Goal: Information Seeking & Learning: Learn about a topic

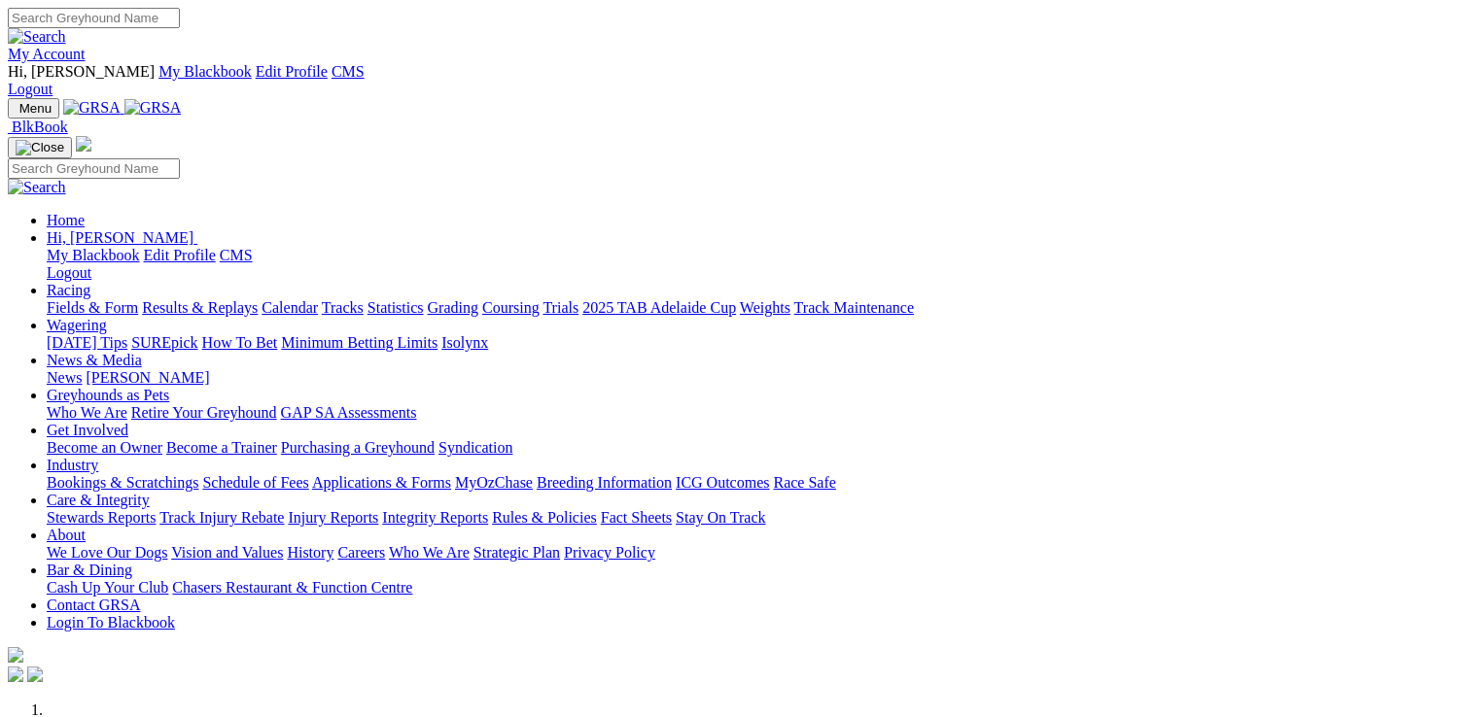
scroll to position [680, 0]
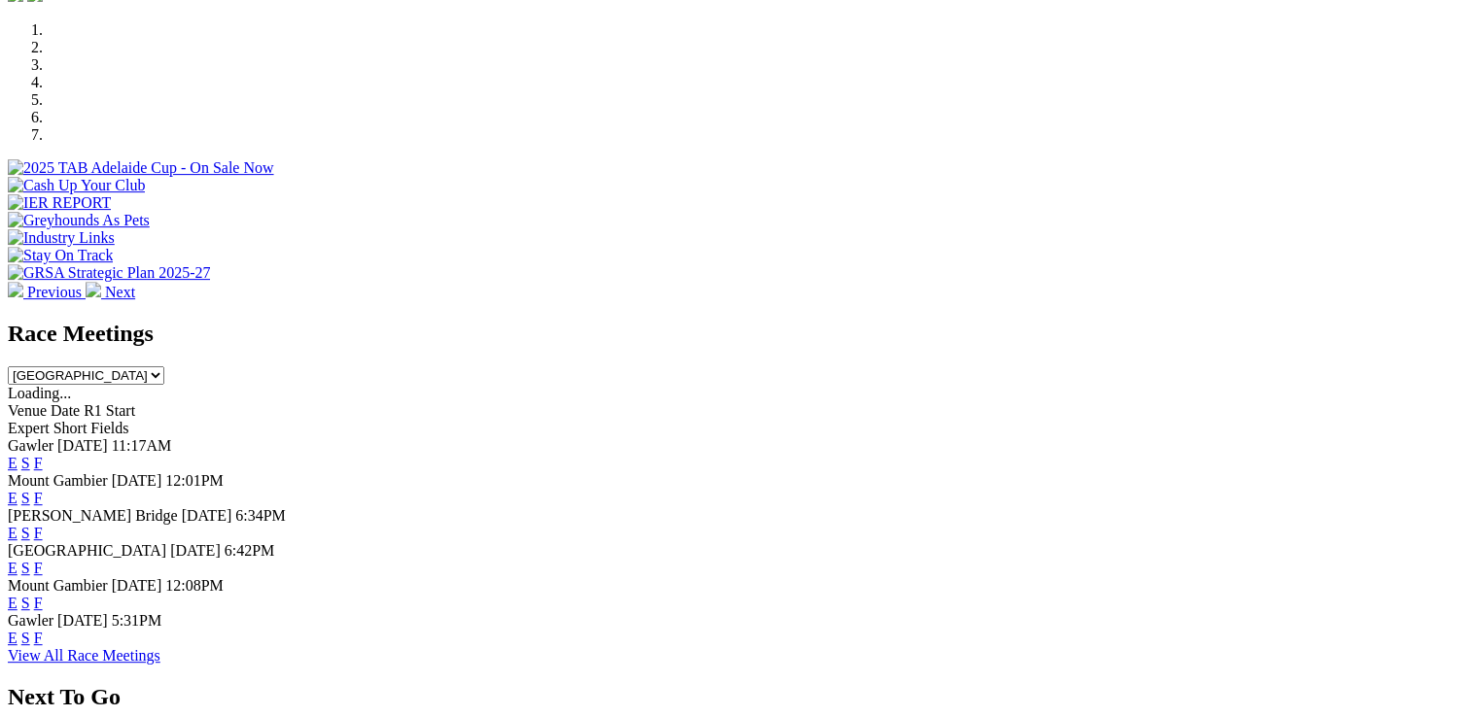
drag, startPoint x: 0, startPoint y: 0, endPoint x: 994, endPoint y: 414, distance: 1077.1
click at [43, 560] on link "F" at bounding box center [38, 568] width 9 height 17
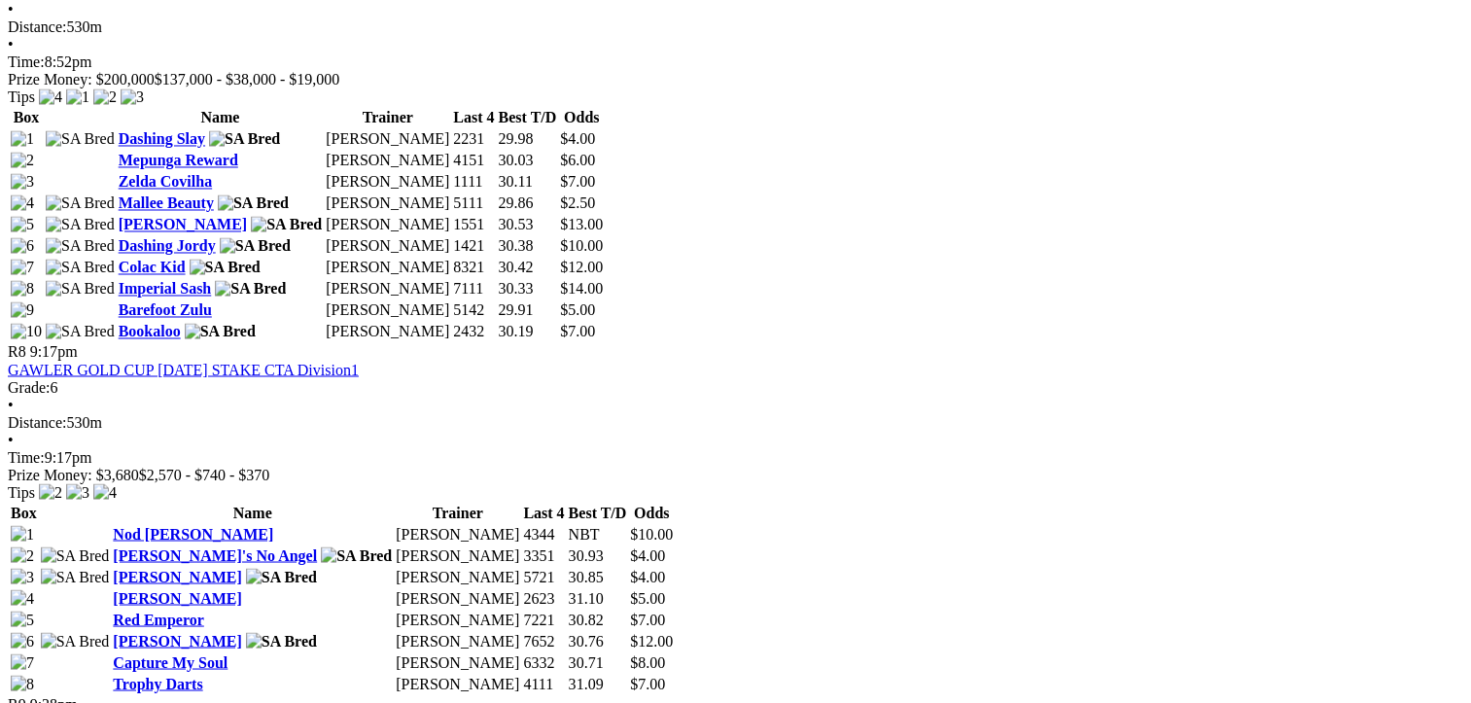
scroll to position [2916, 0]
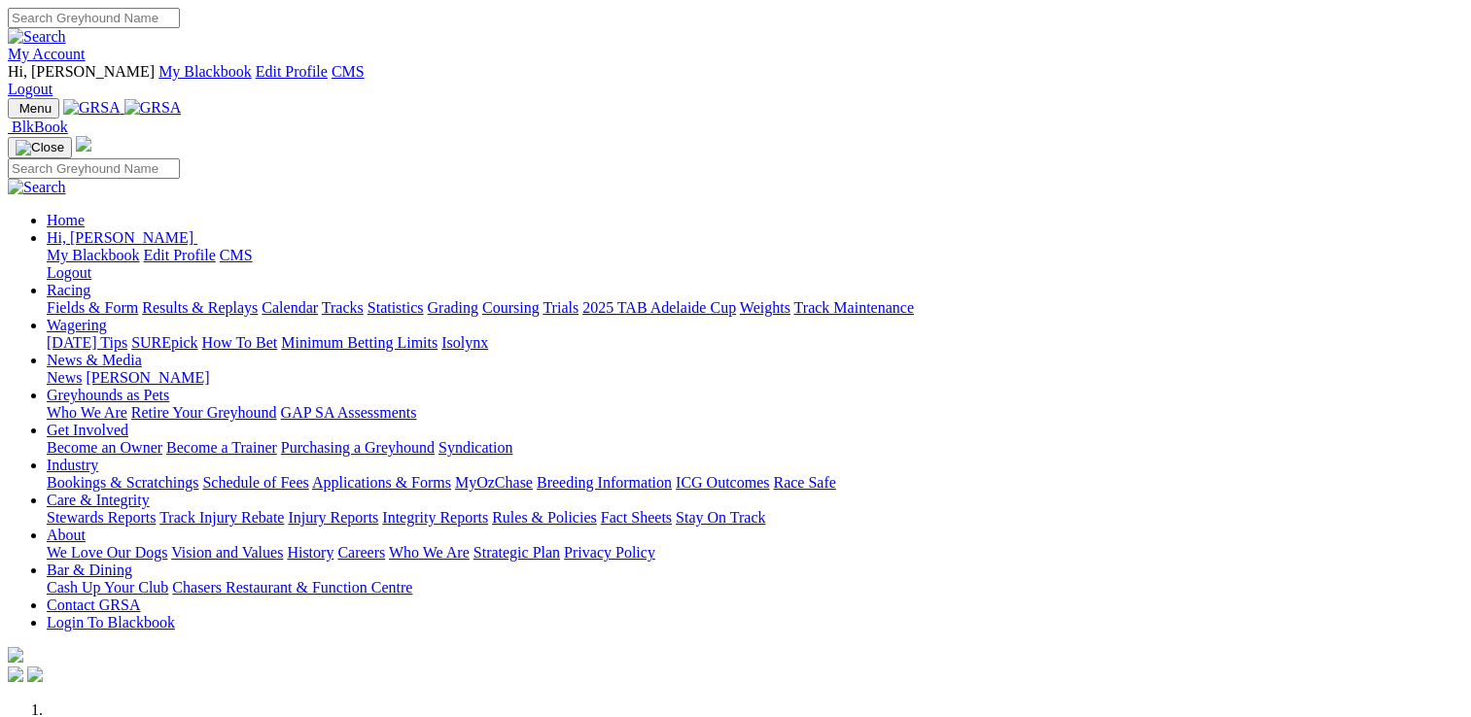
scroll to position [680, 0]
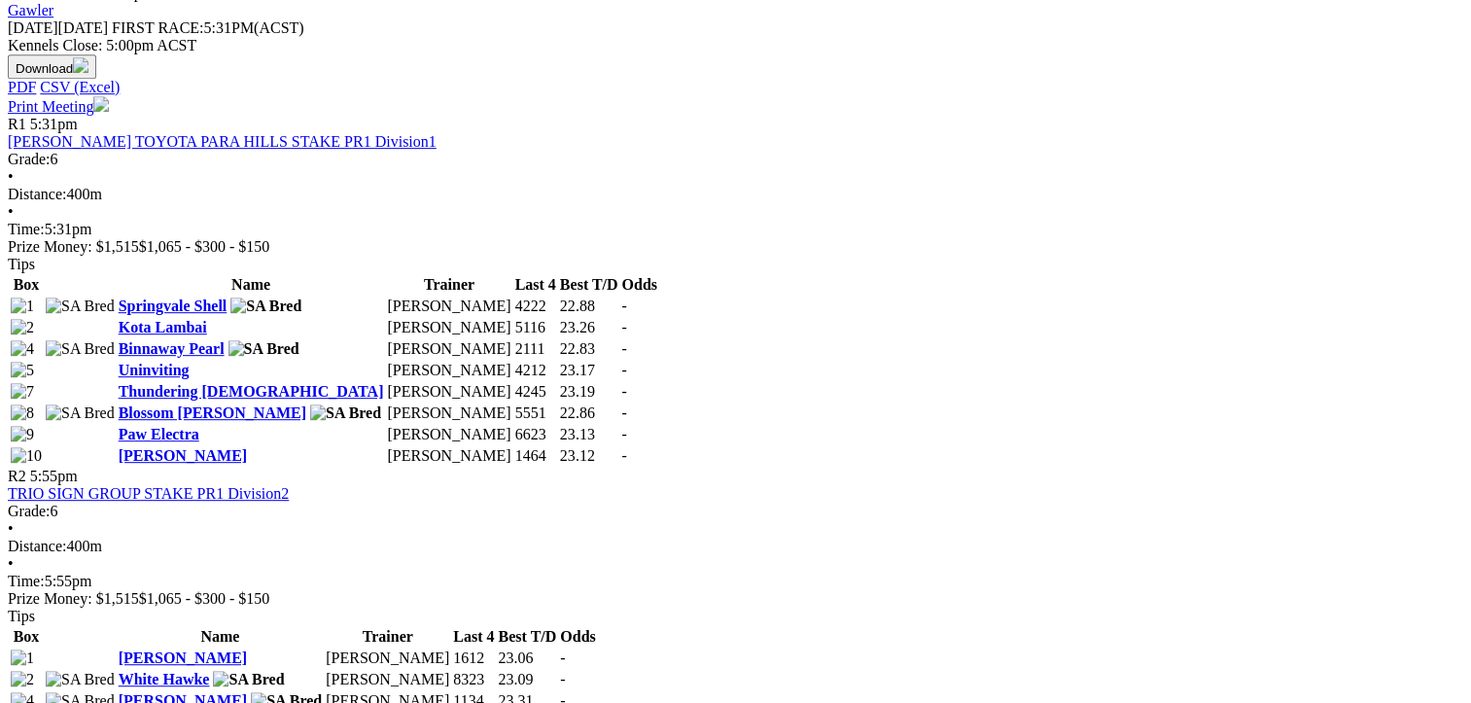
scroll to position [778, 0]
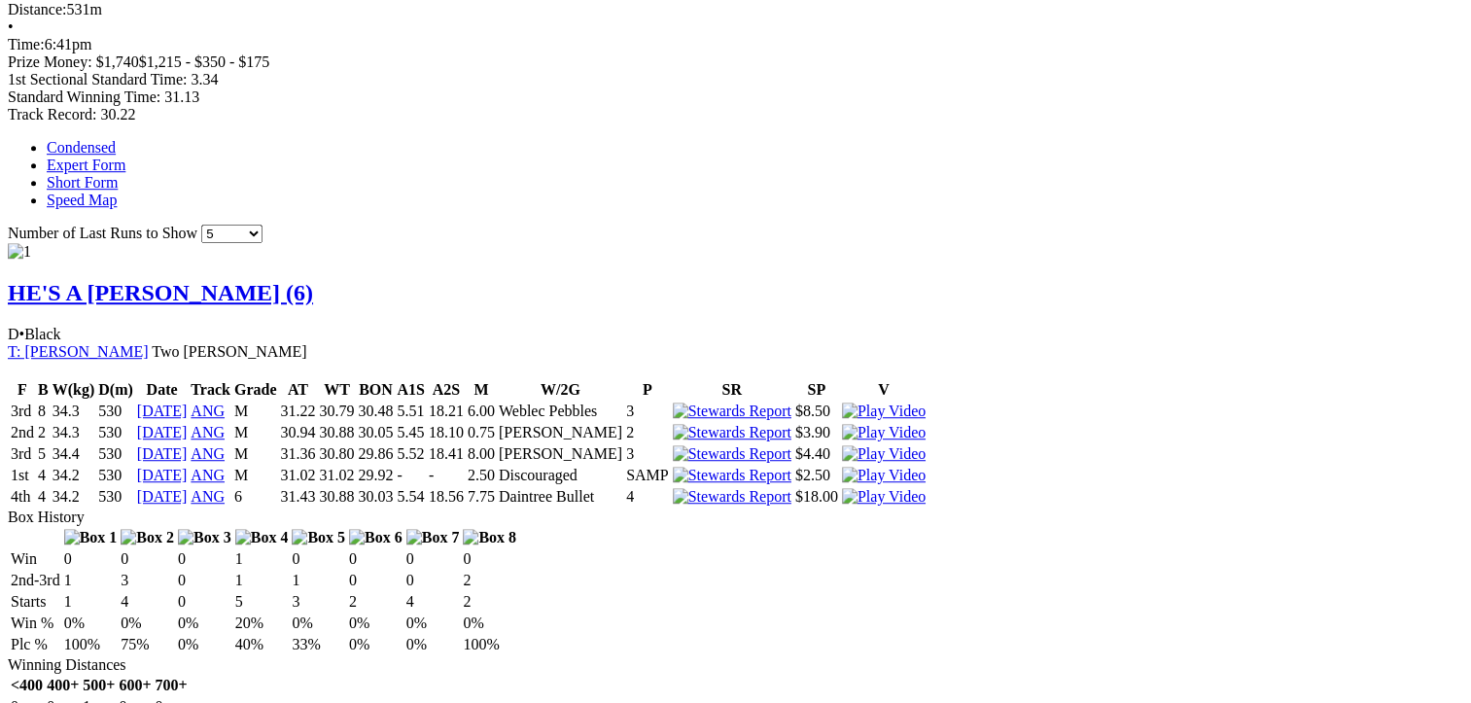
scroll to position [1264, 0]
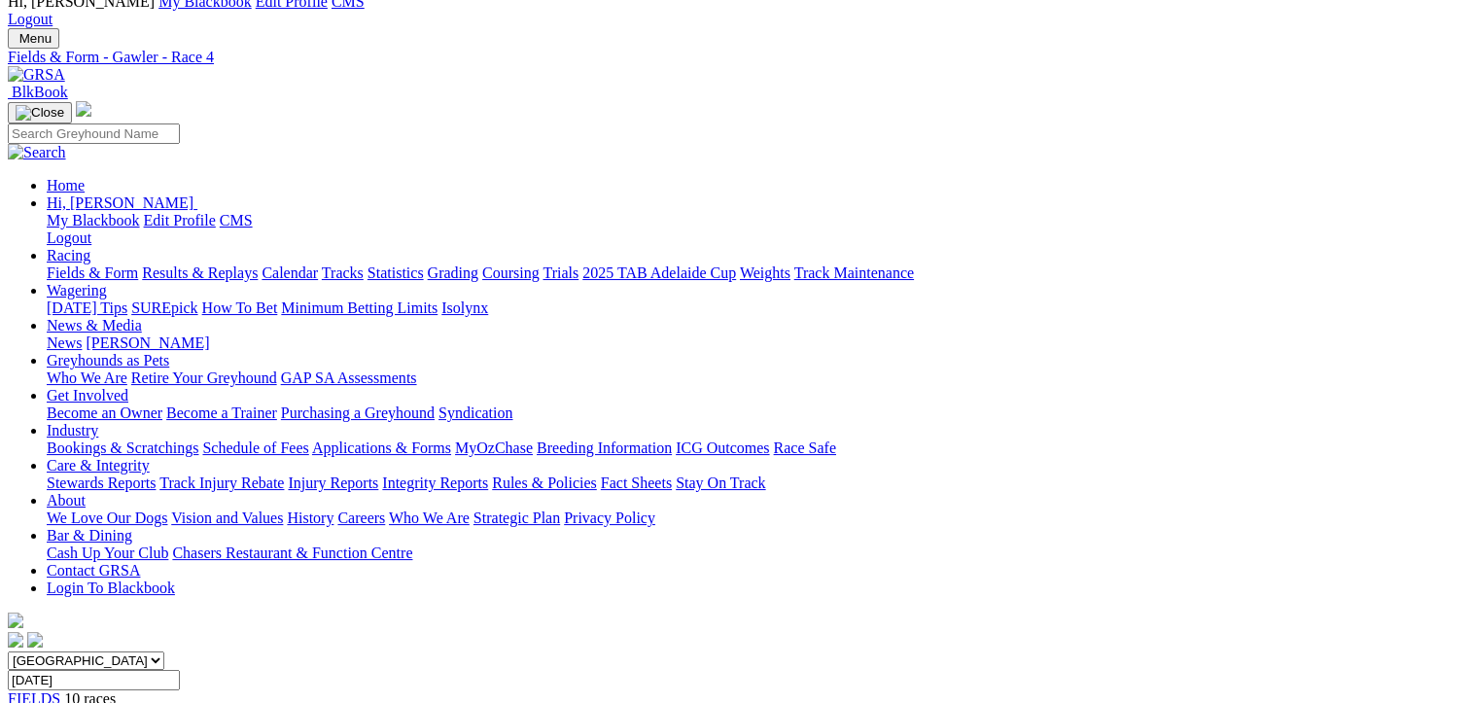
scroll to position [0, 0]
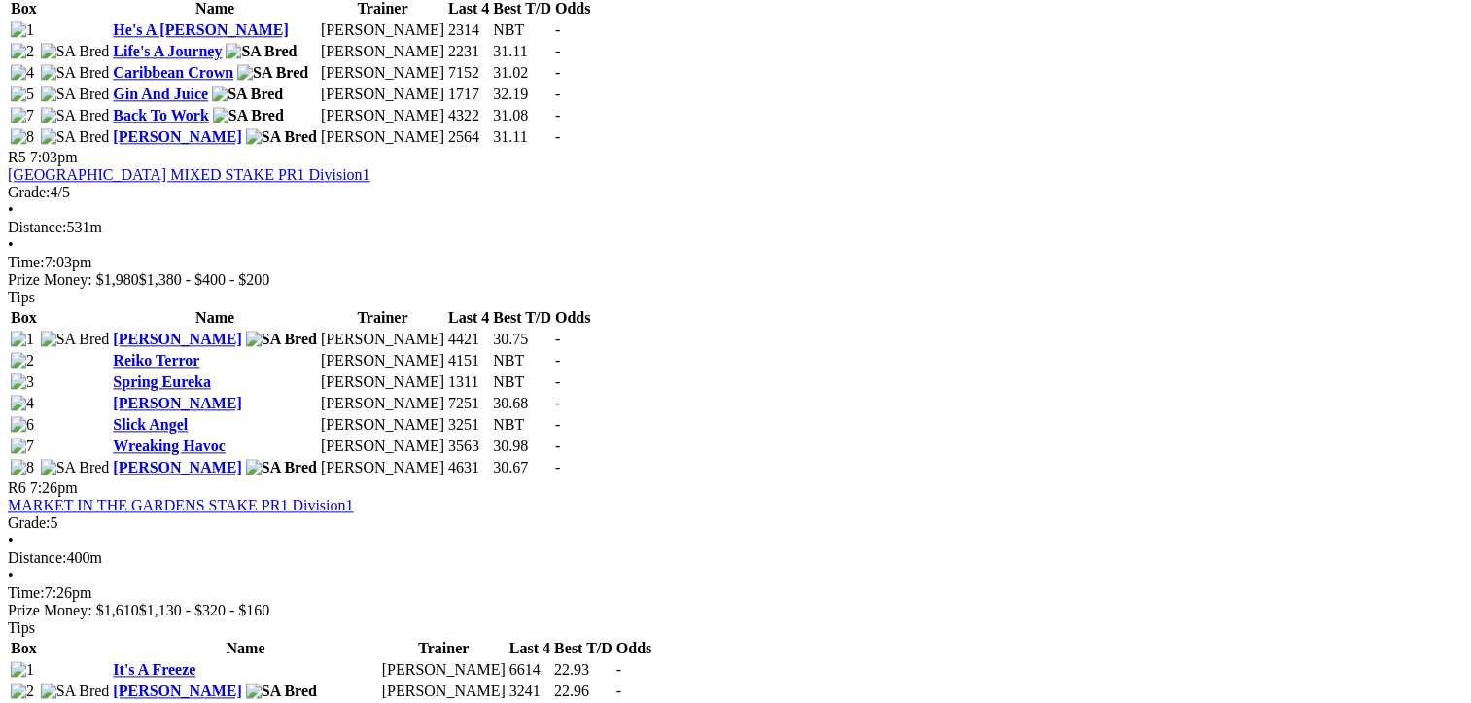
scroll to position [2430, 0]
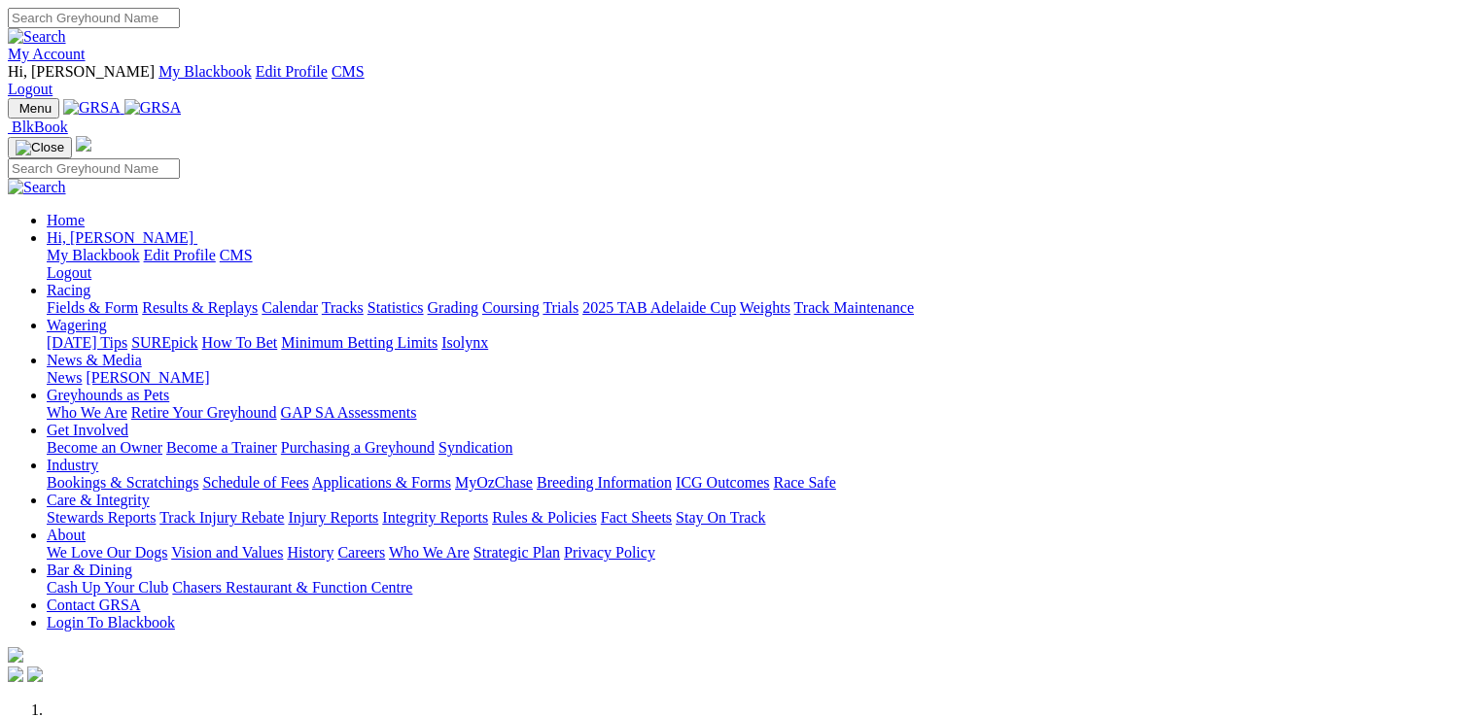
scroll to position [781, 0]
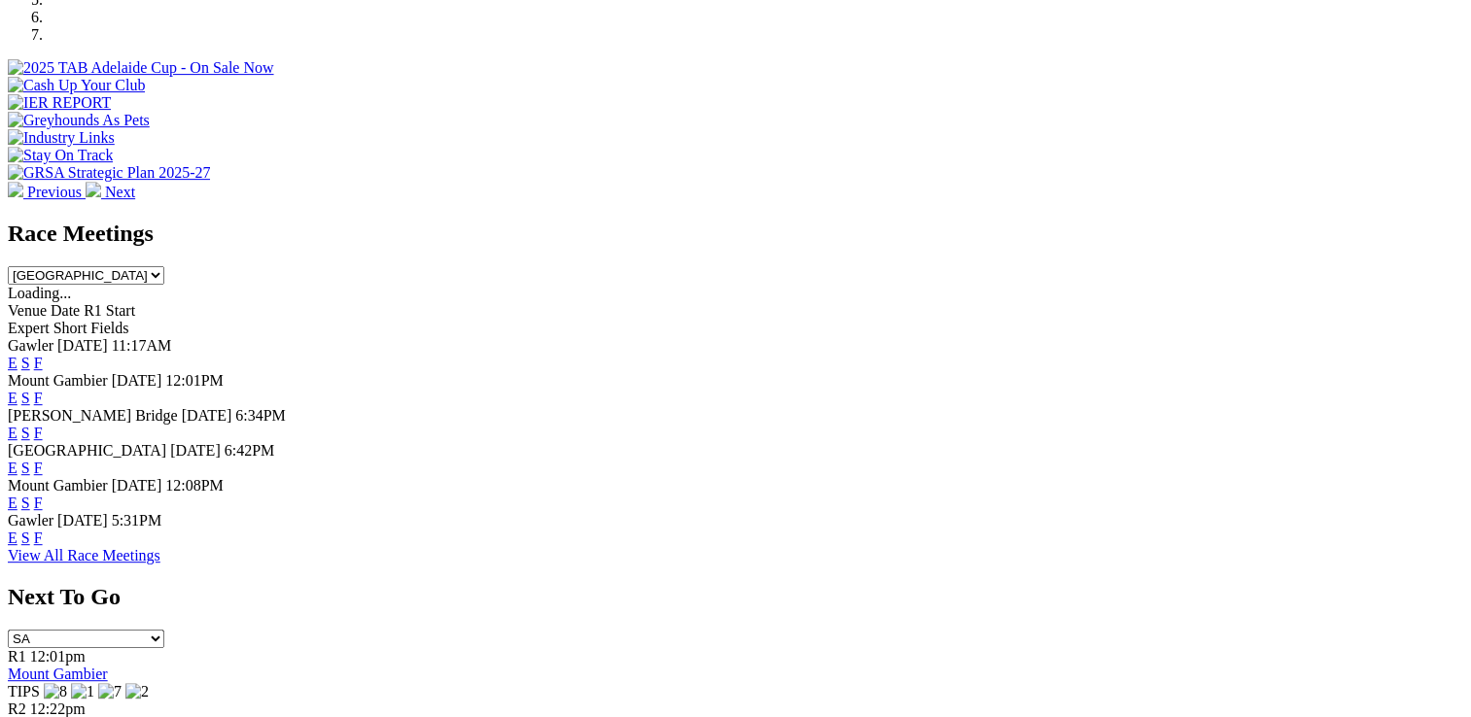
click at [43, 495] on link "F" at bounding box center [38, 503] width 9 height 17
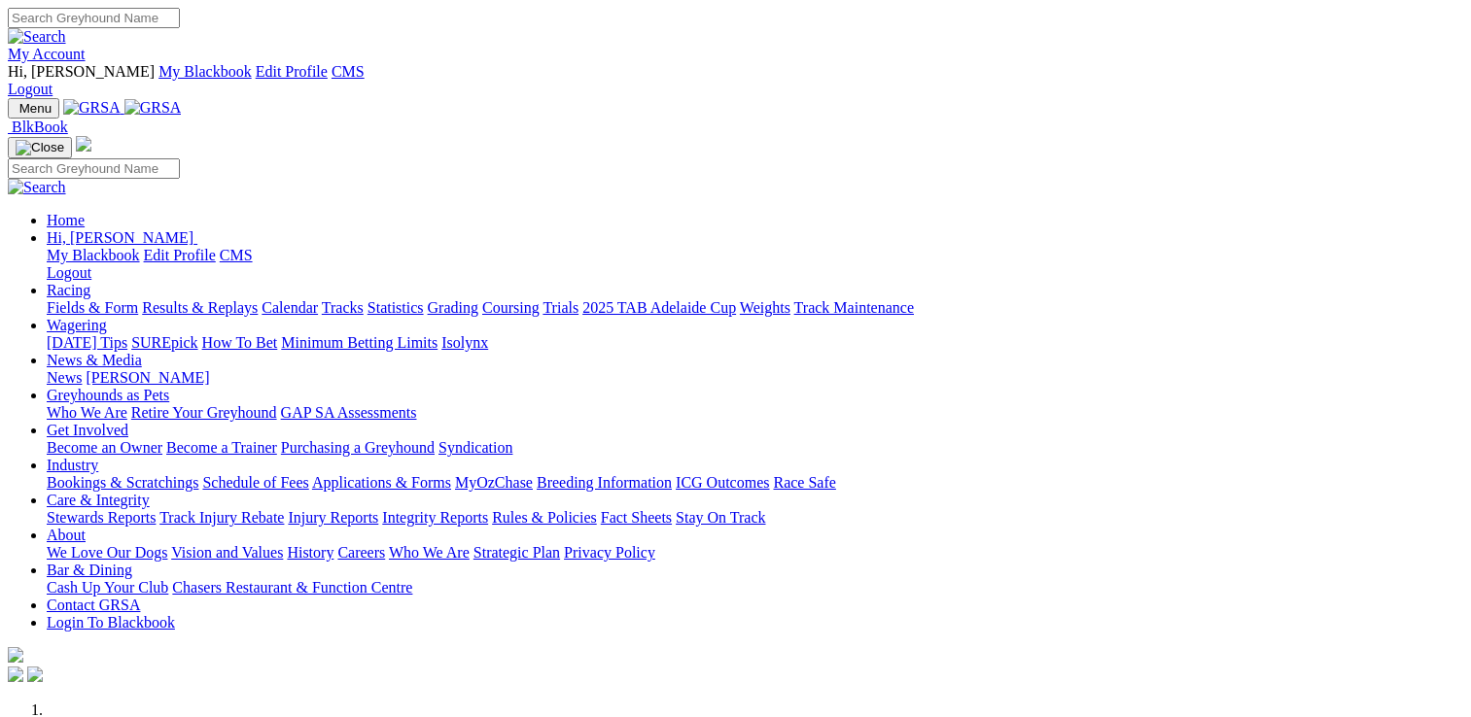
scroll to position [781, 0]
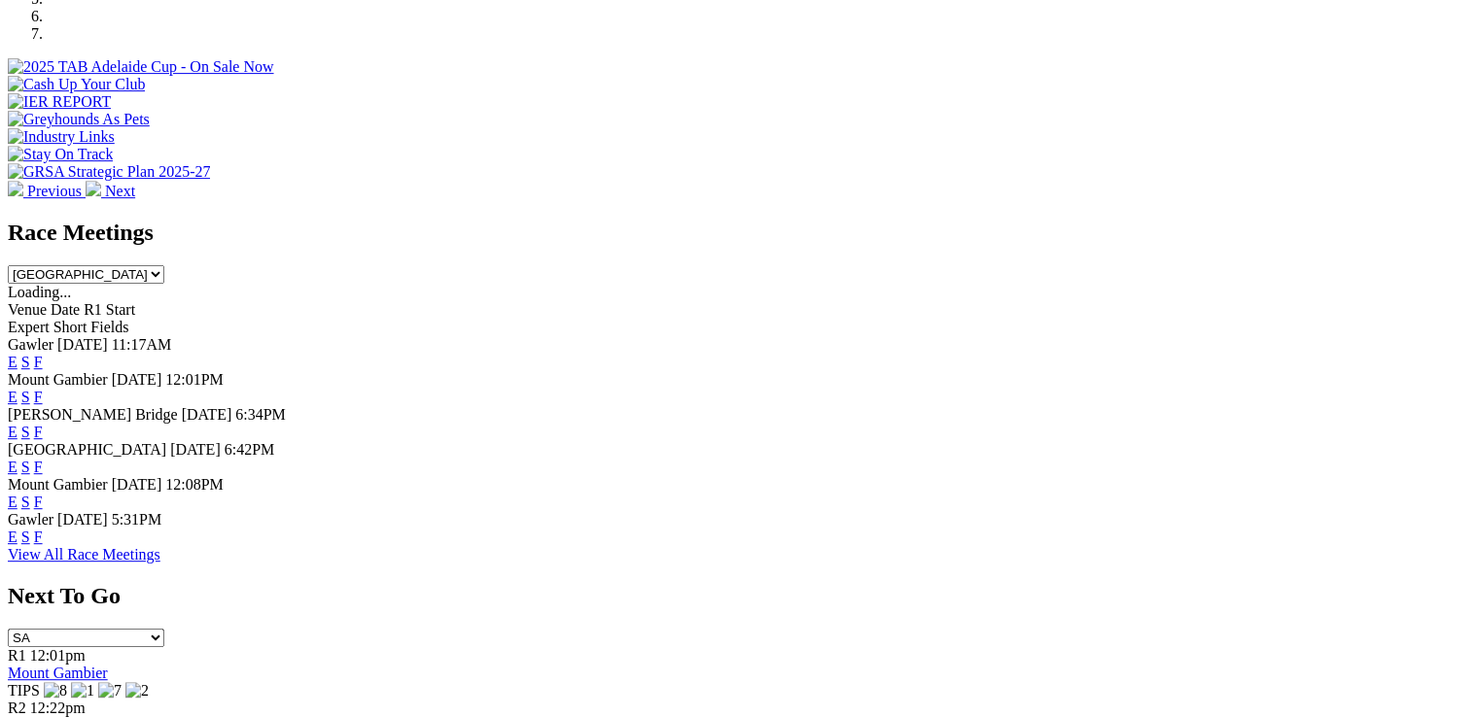
click at [43, 424] on link "F" at bounding box center [38, 432] width 9 height 17
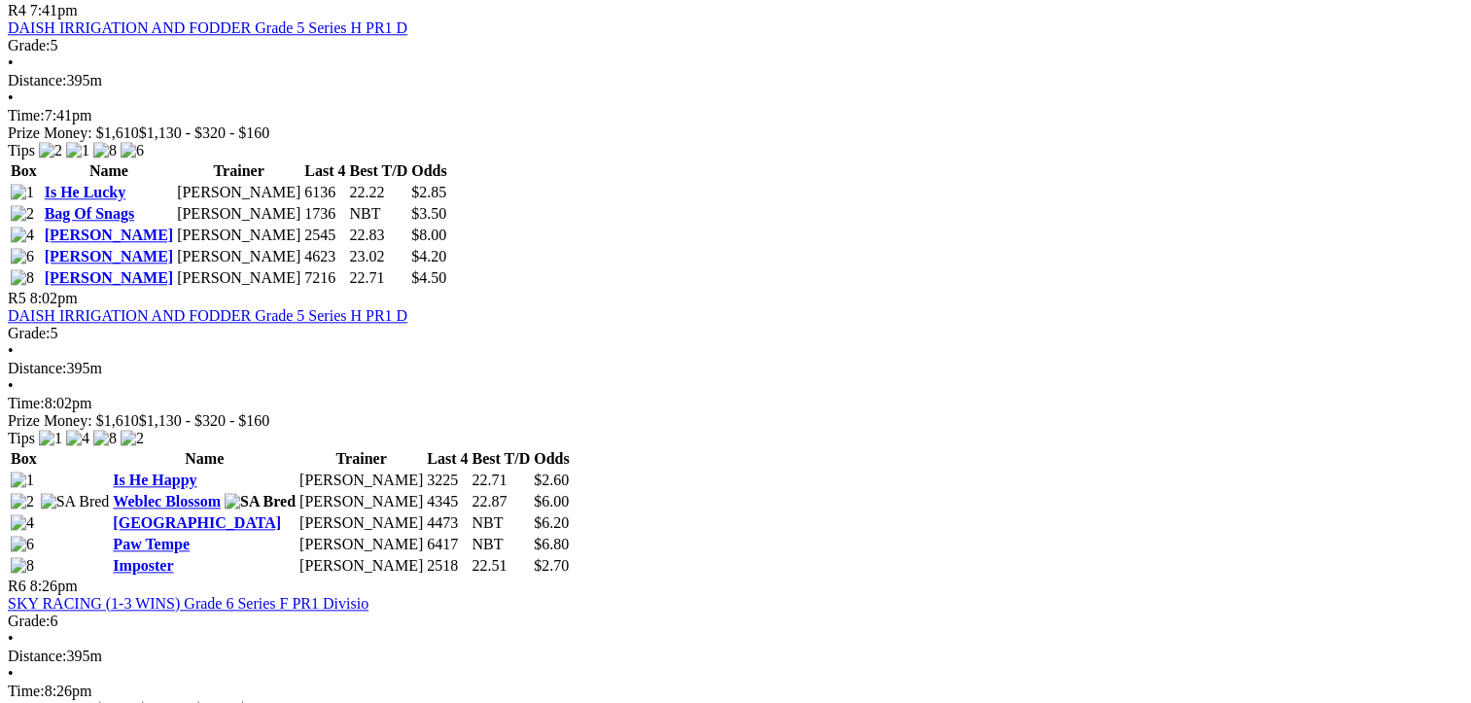
scroll to position [2041, 0]
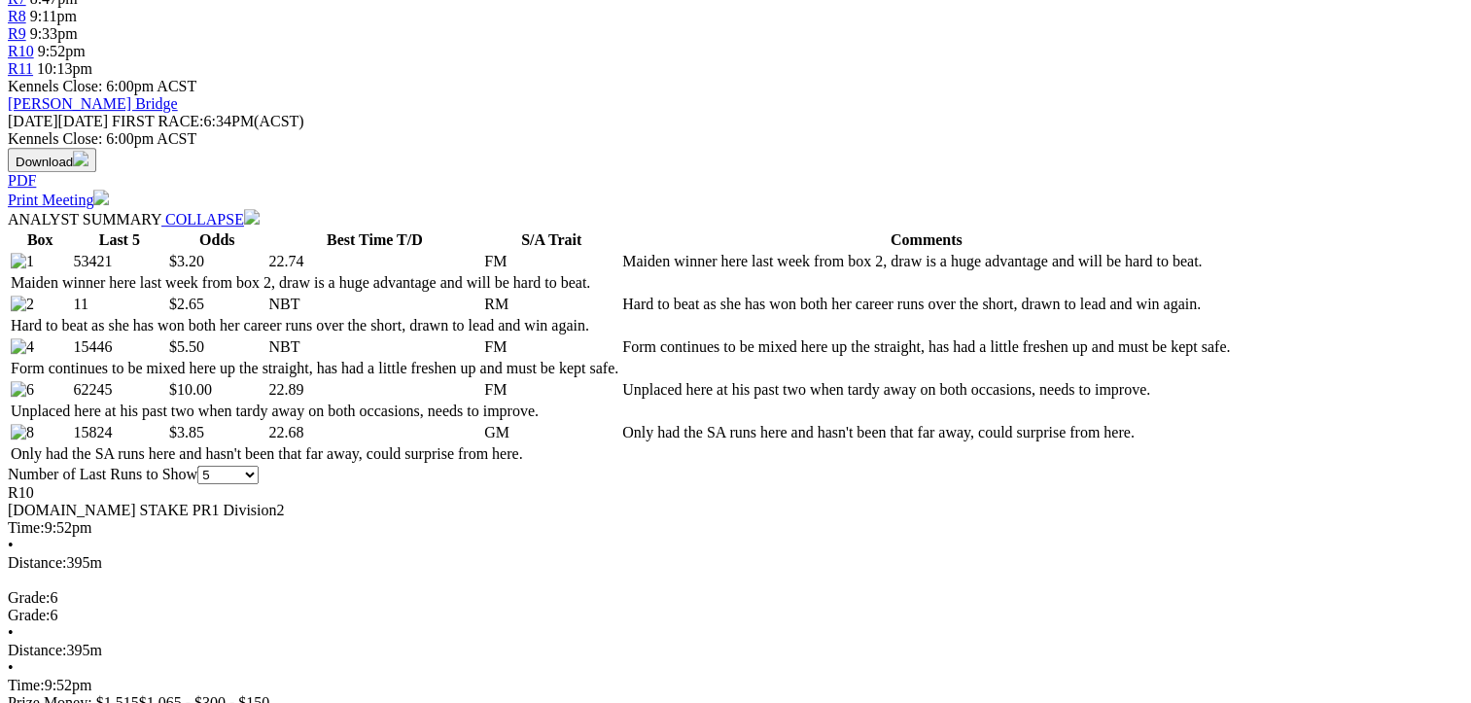
scroll to position [680, 0]
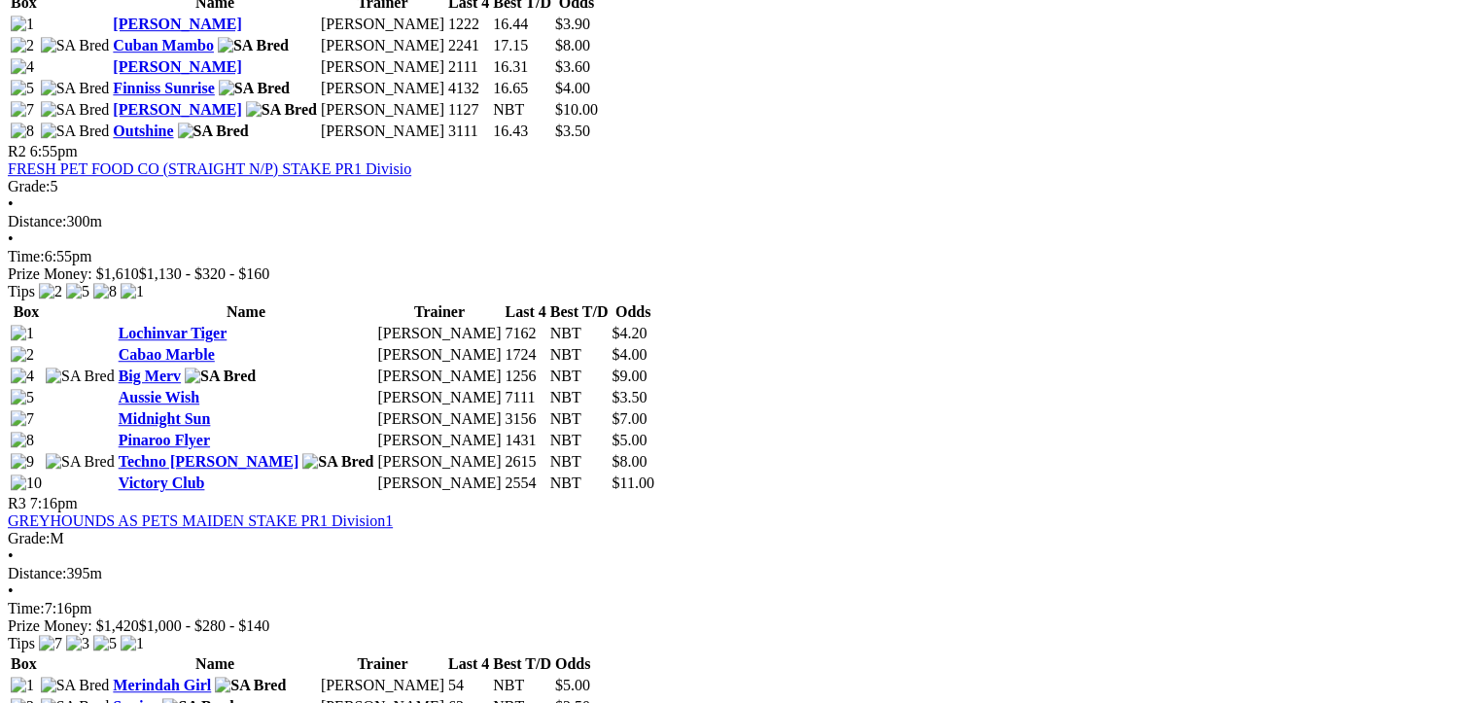
scroll to position [1264, 0]
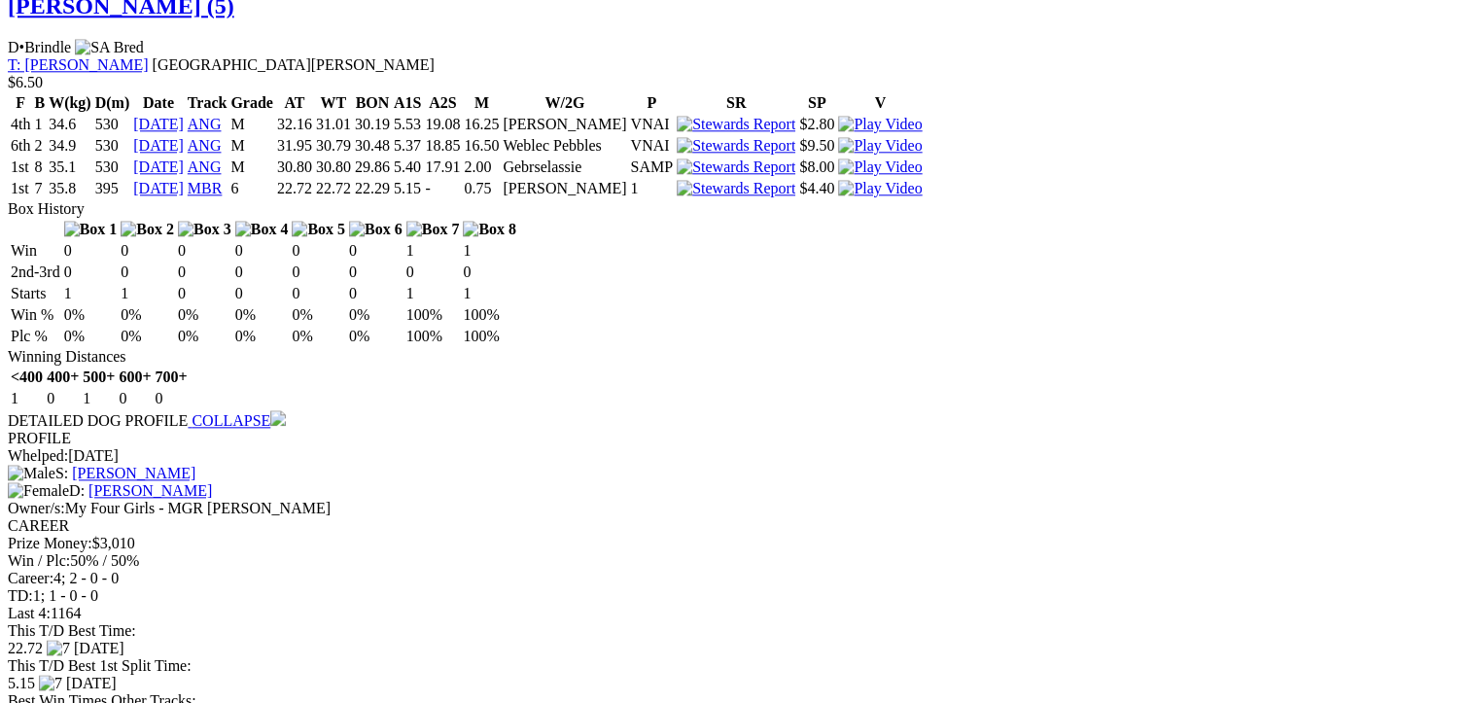
scroll to position [2138, 0]
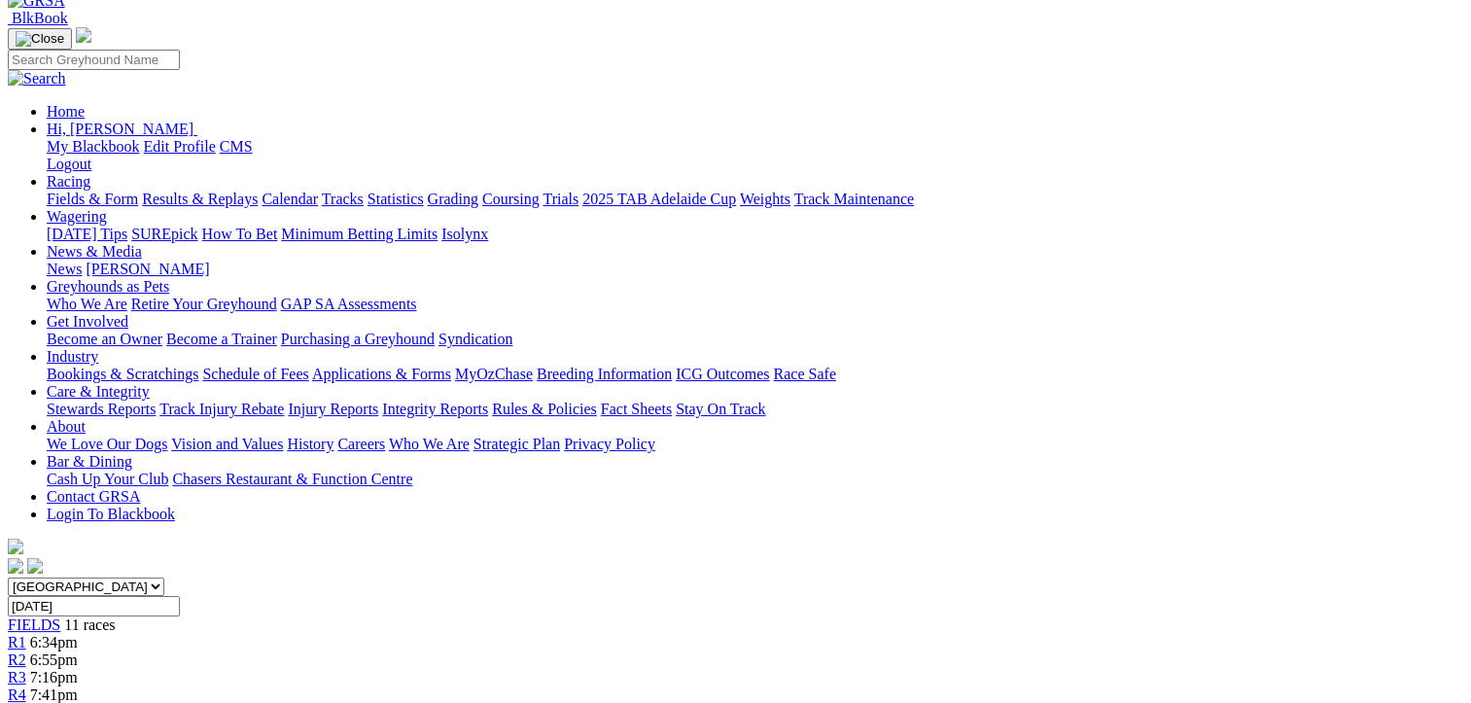
scroll to position [97, 0]
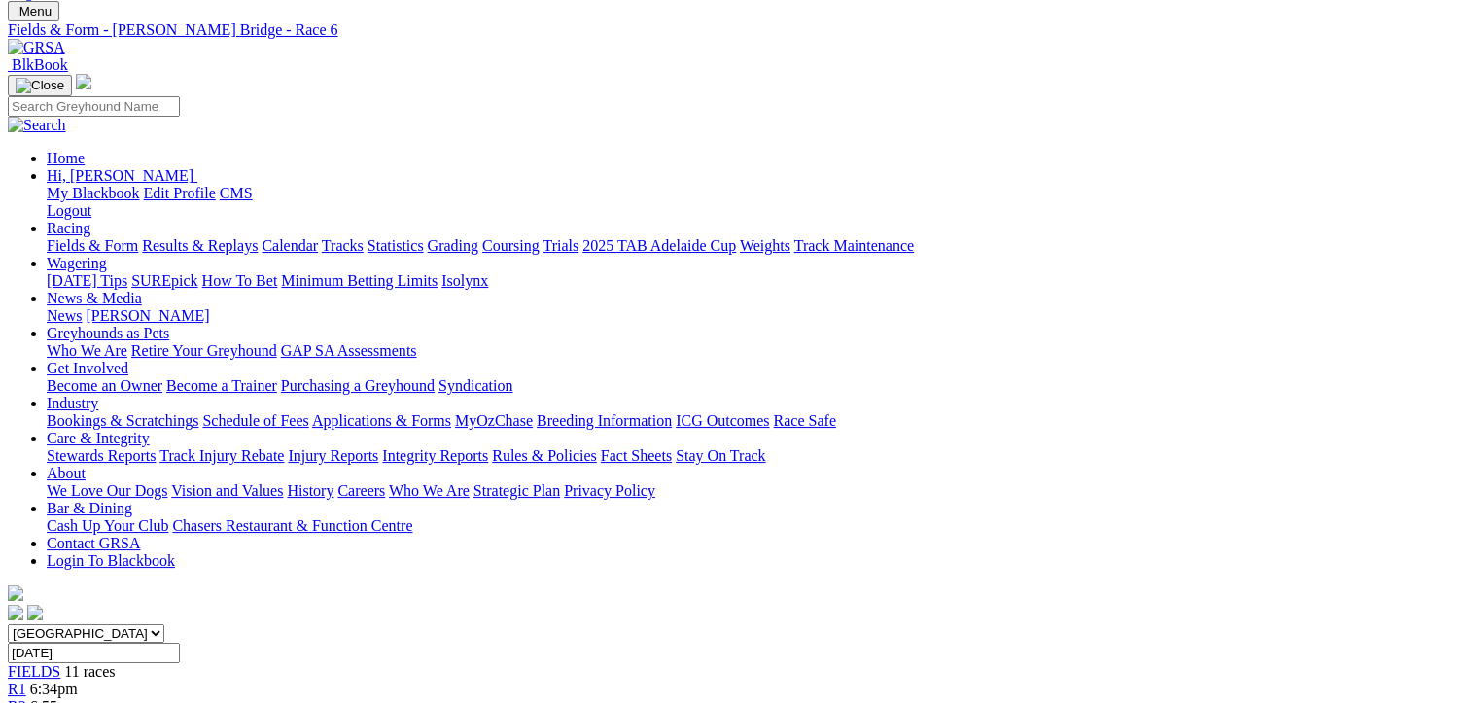
click at [72, 237] on link "Fields & Form" at bounding box center [92, 245] width 91 height 17
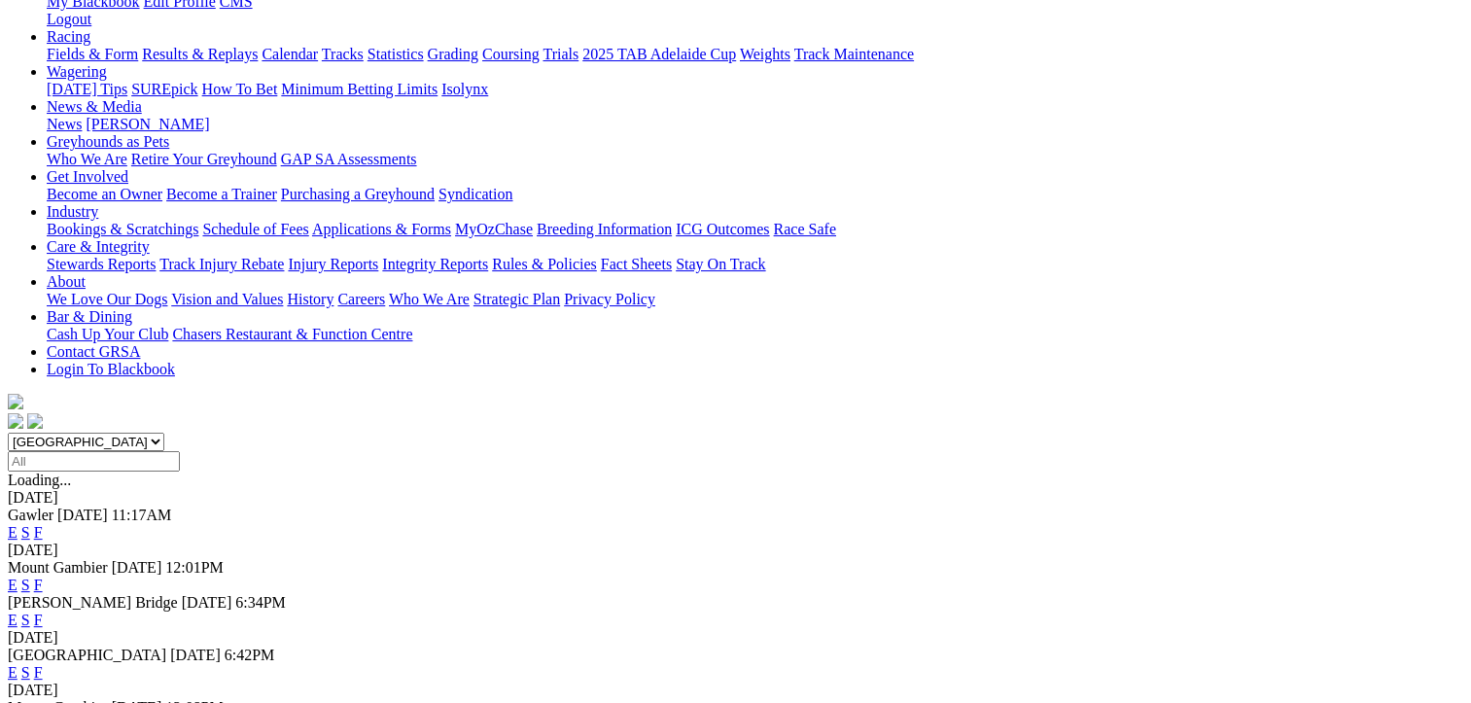
scroll to position [292, 0]
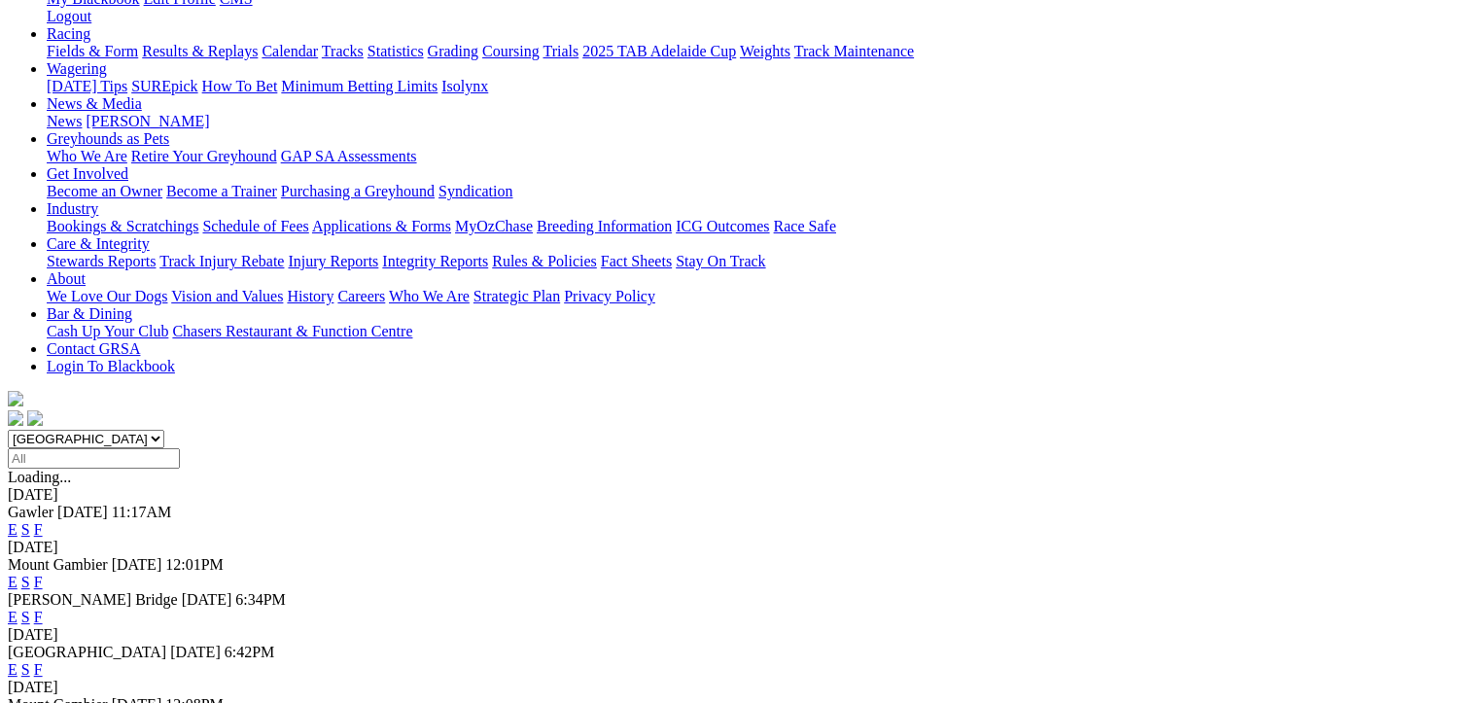
click at [17, 661] on link "E" at bounding box center [13, 669] width 10 height 17
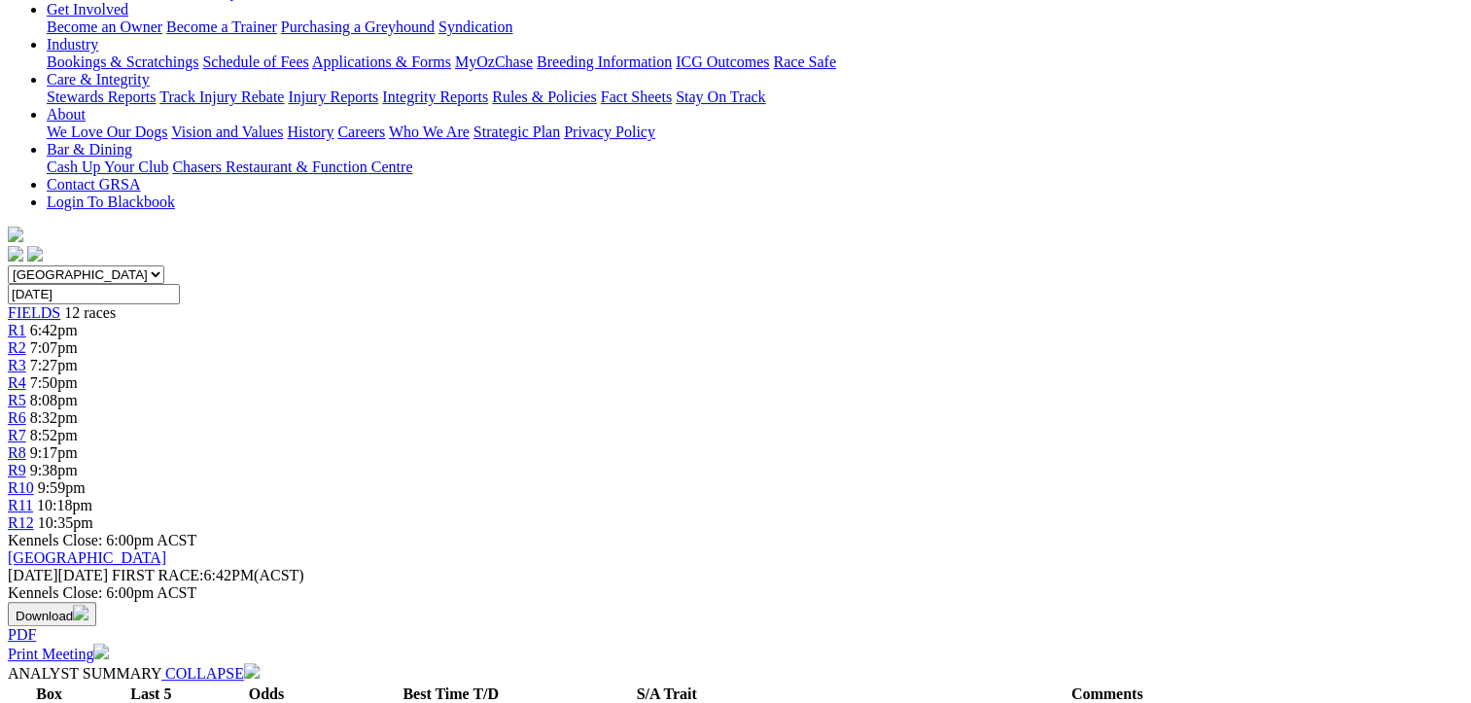
scroll to position [292, 0]
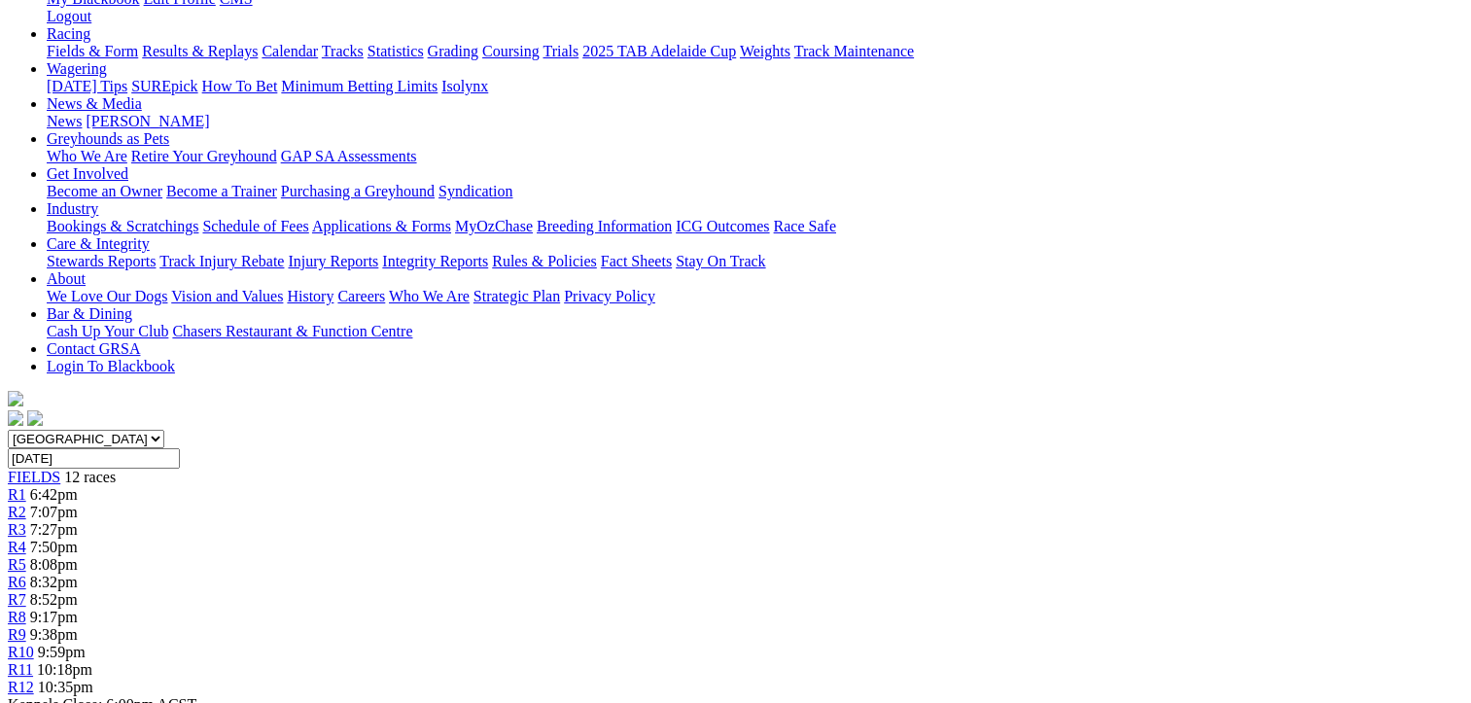
click at [365, 503] on div "R2 7:07pm" at bounding box center [735, 511] width 1455 height 17
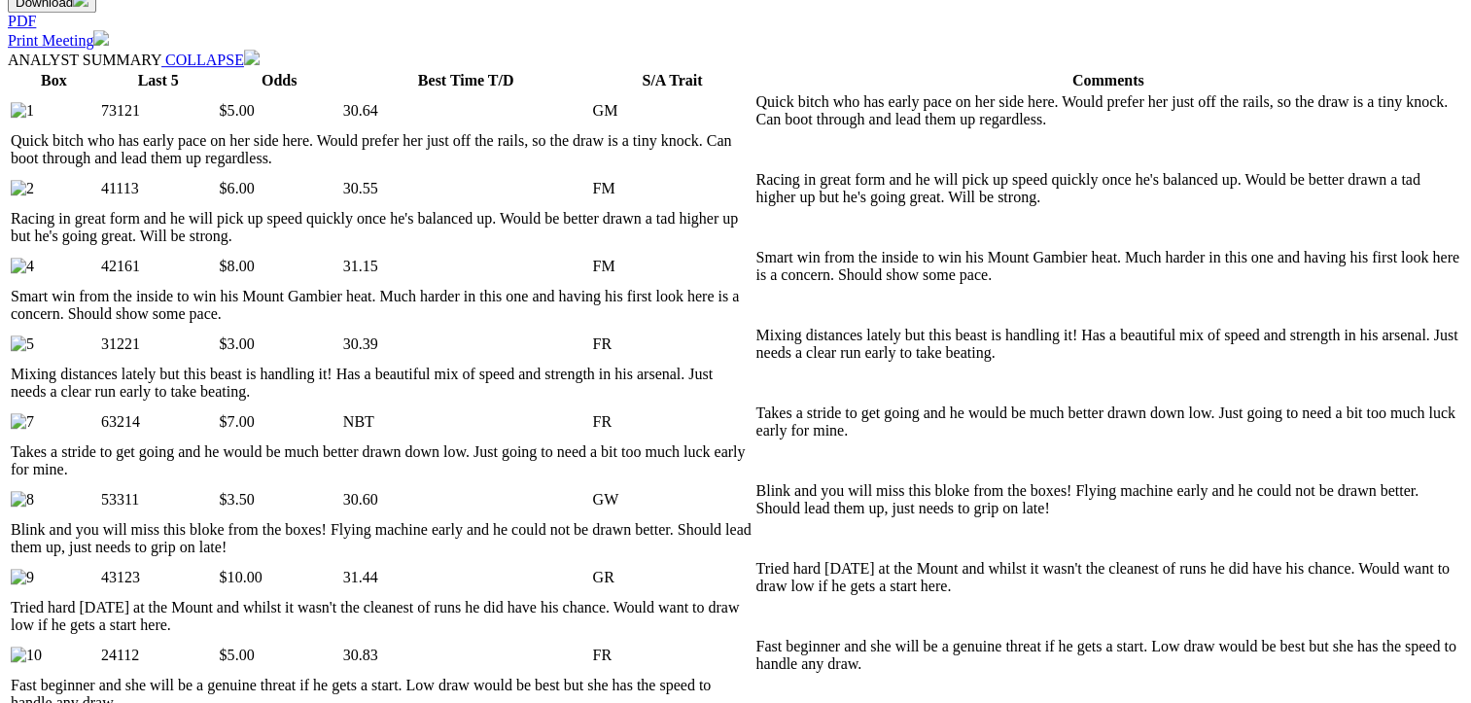
scroll to position [875, 0]
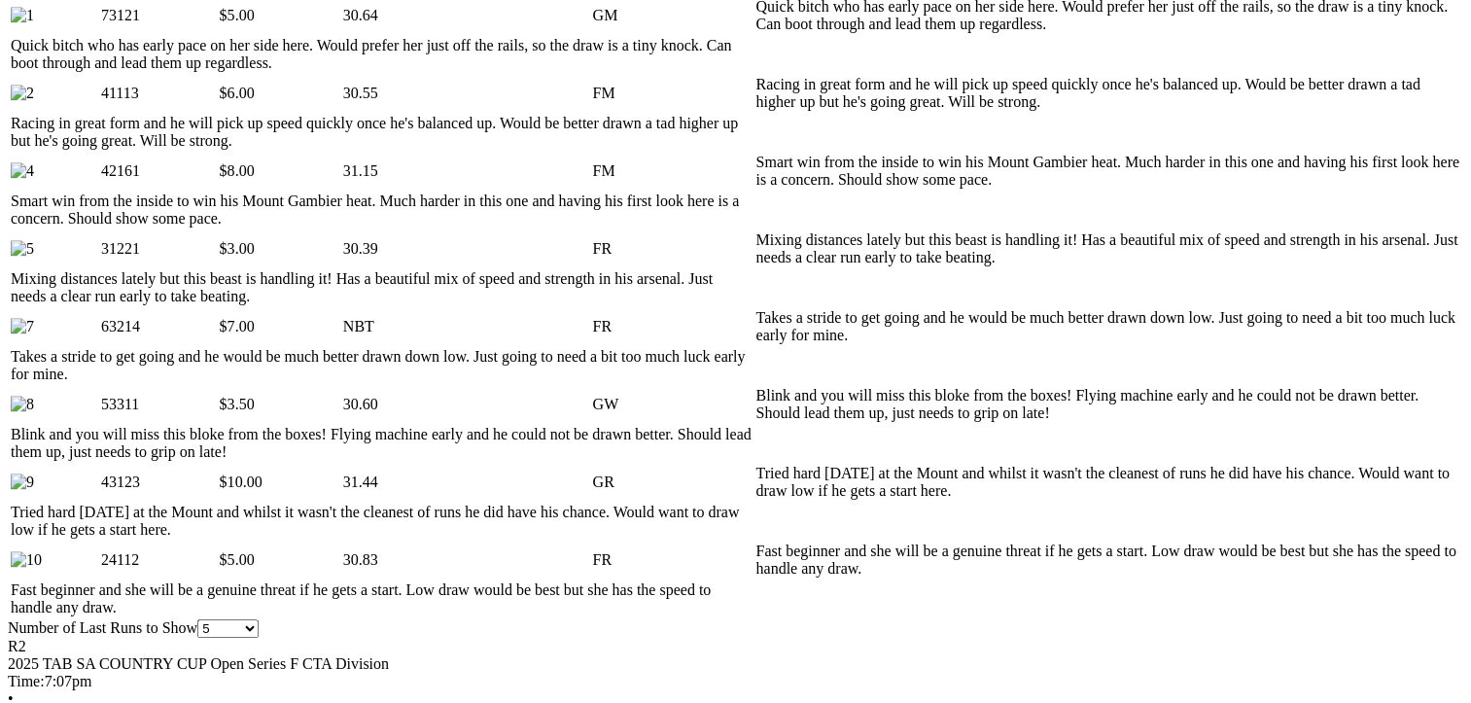
scroll to position [1166, 0]
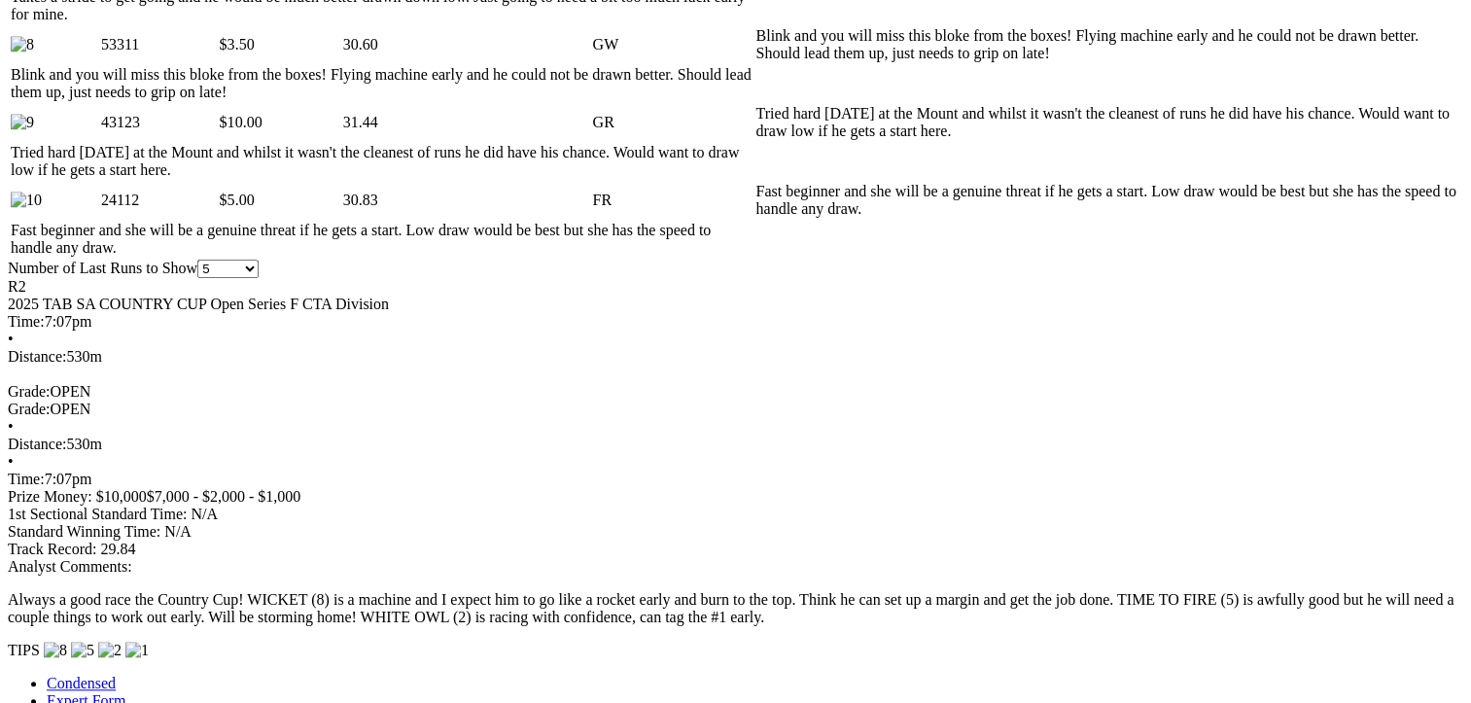
scroll to position [1555, 0]
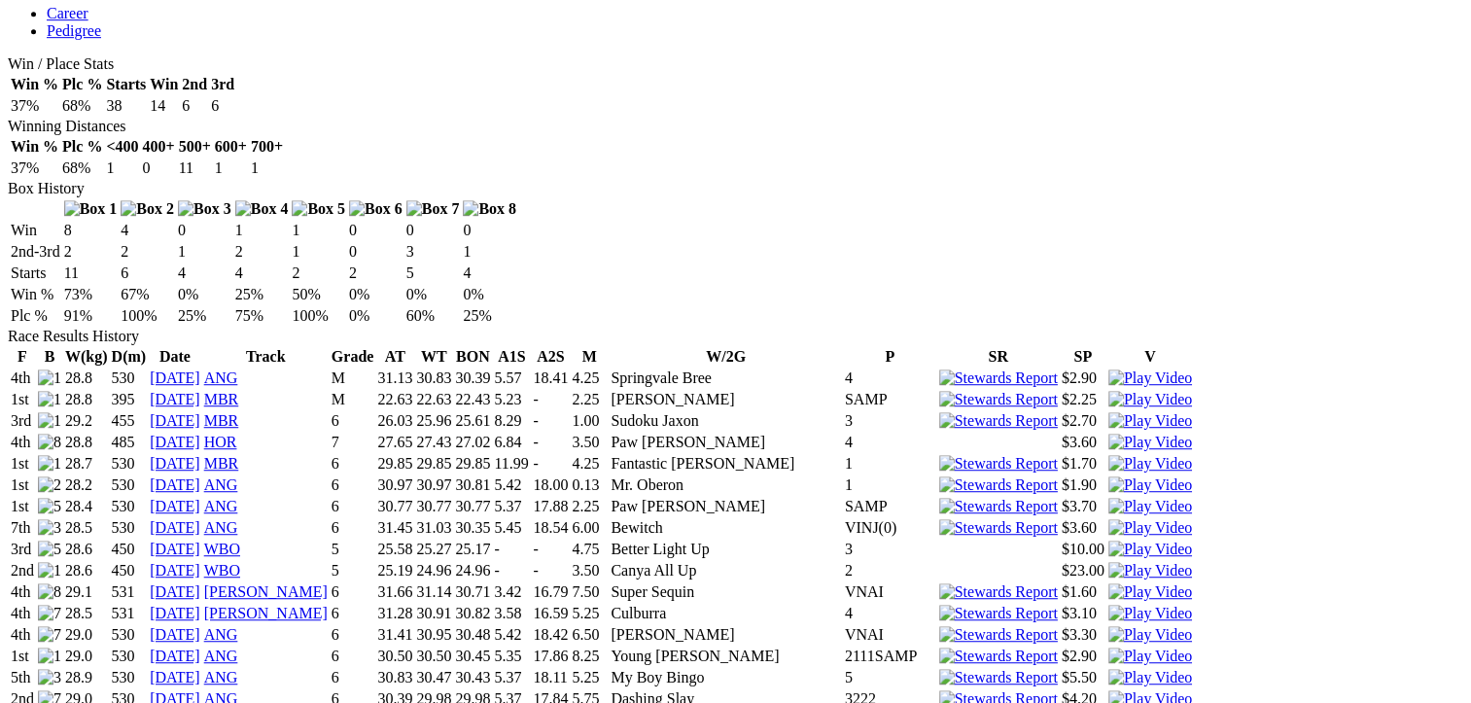
scroll to position [1264, 0]
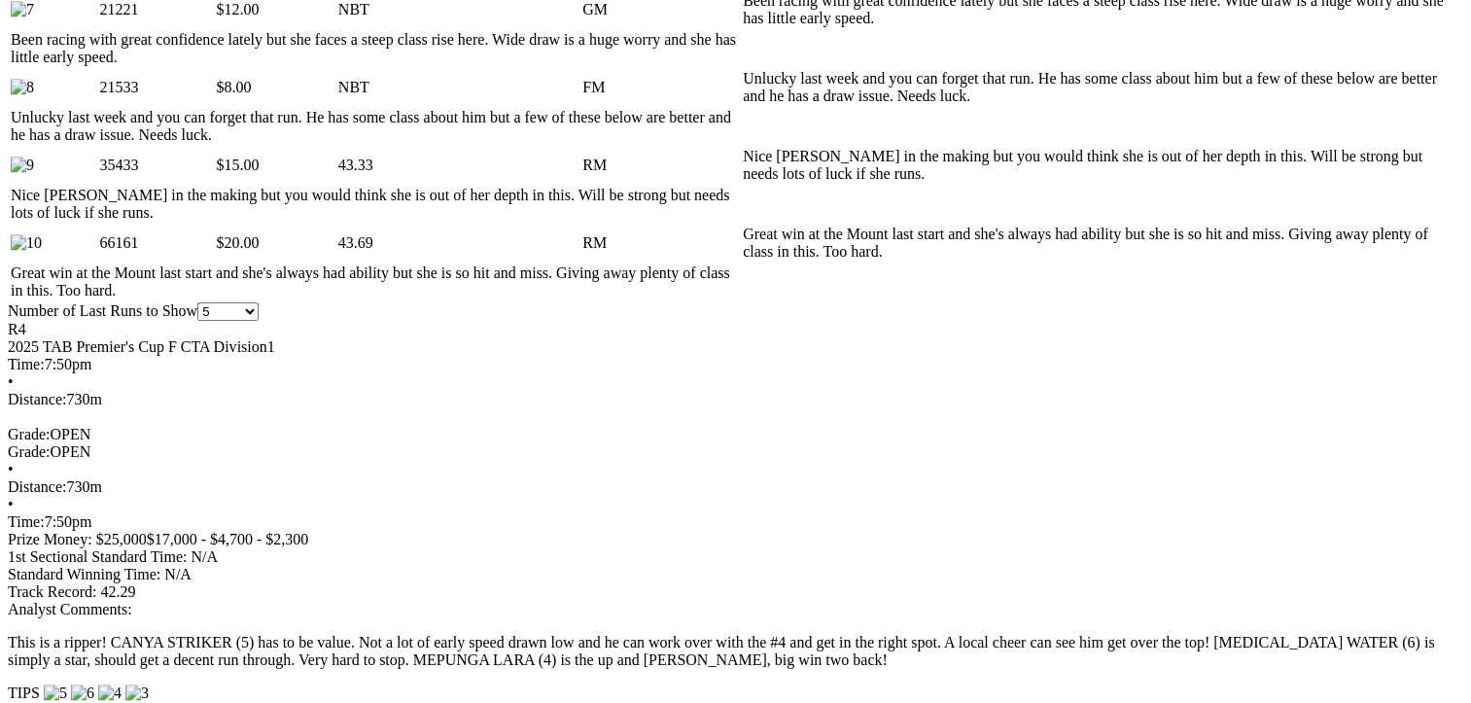
scroll to position [1652, 0]
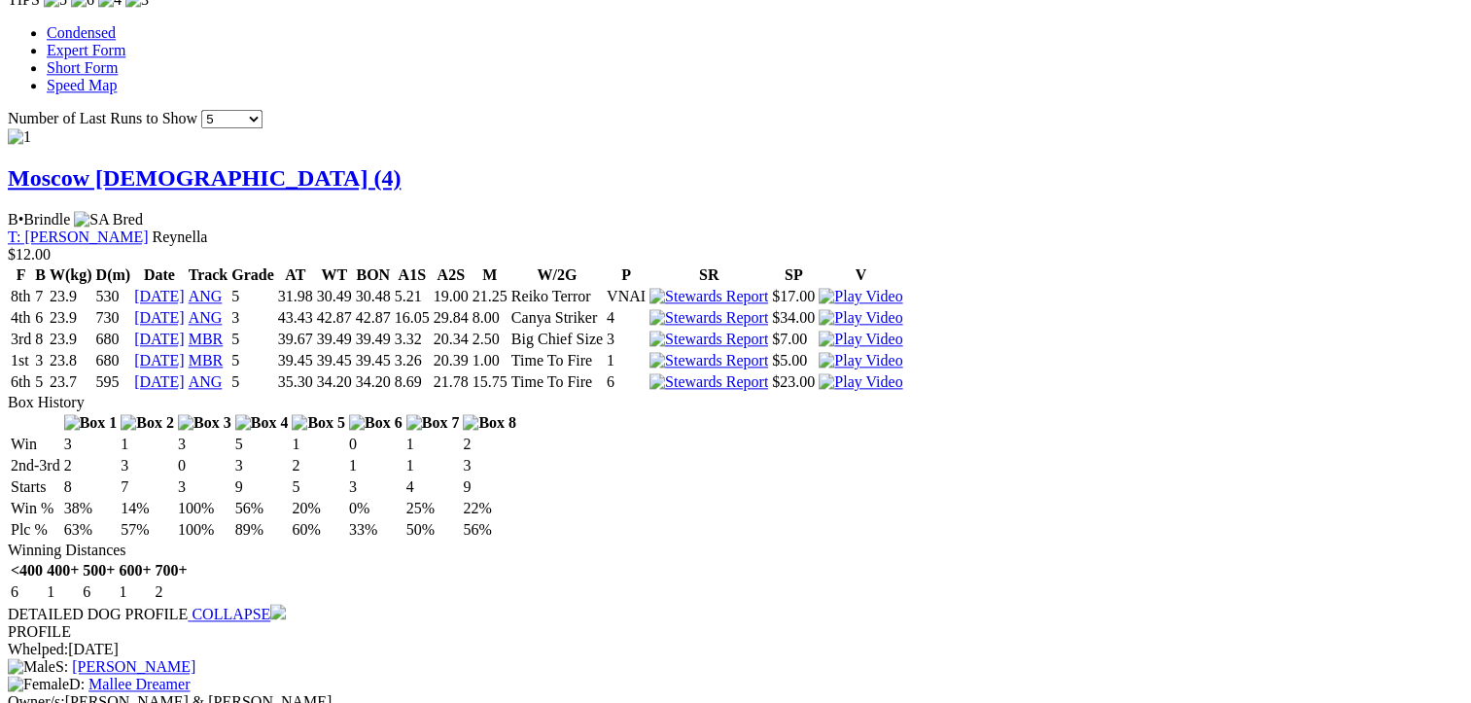
scroll to position [2333, 0]
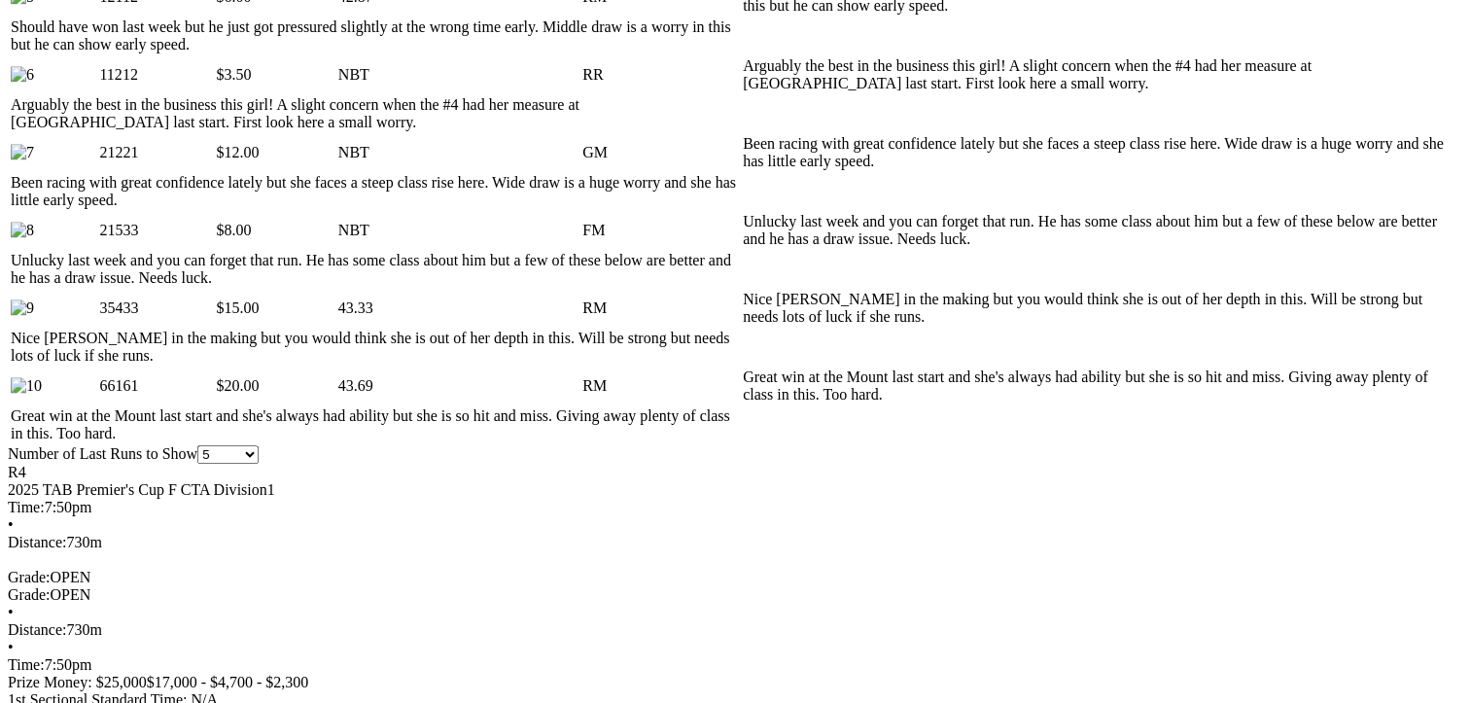
scroll to position [1458, 0]
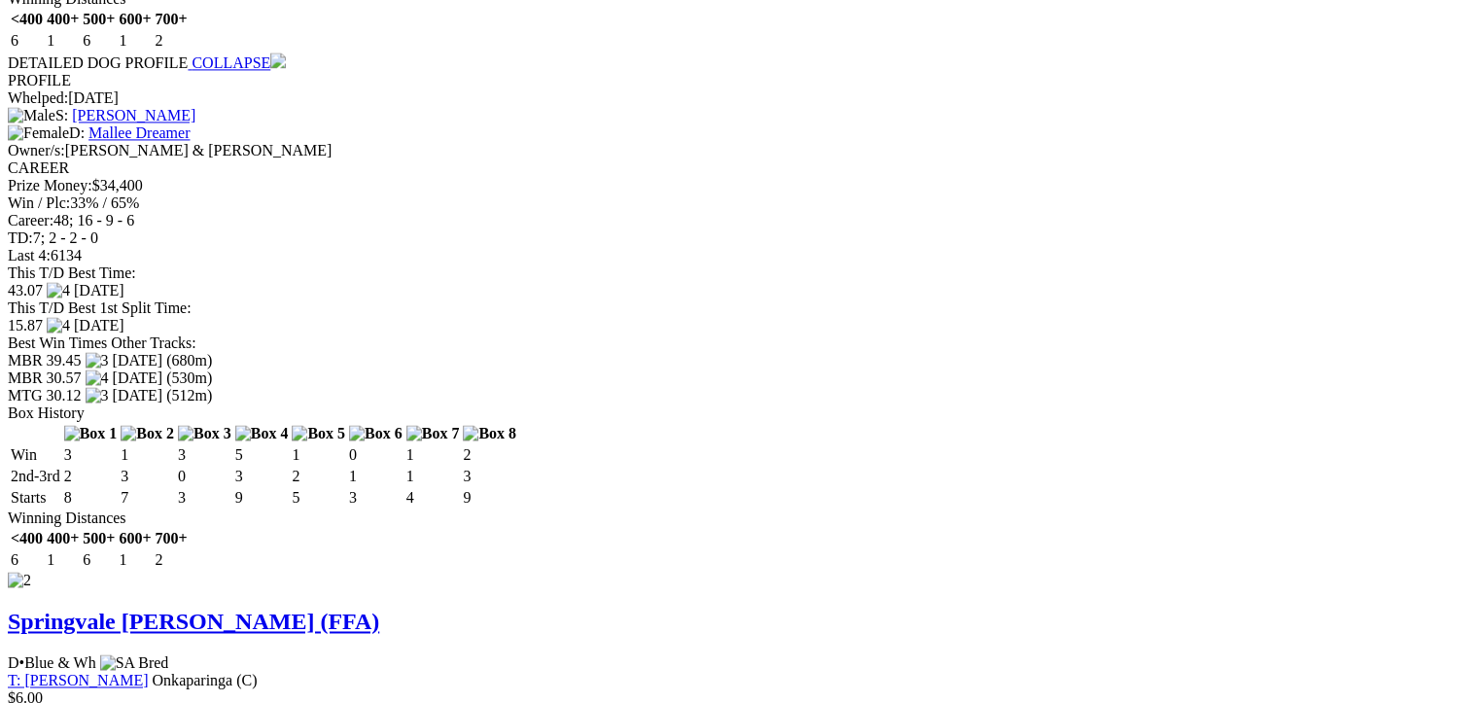
scroll to position [3013, 0]
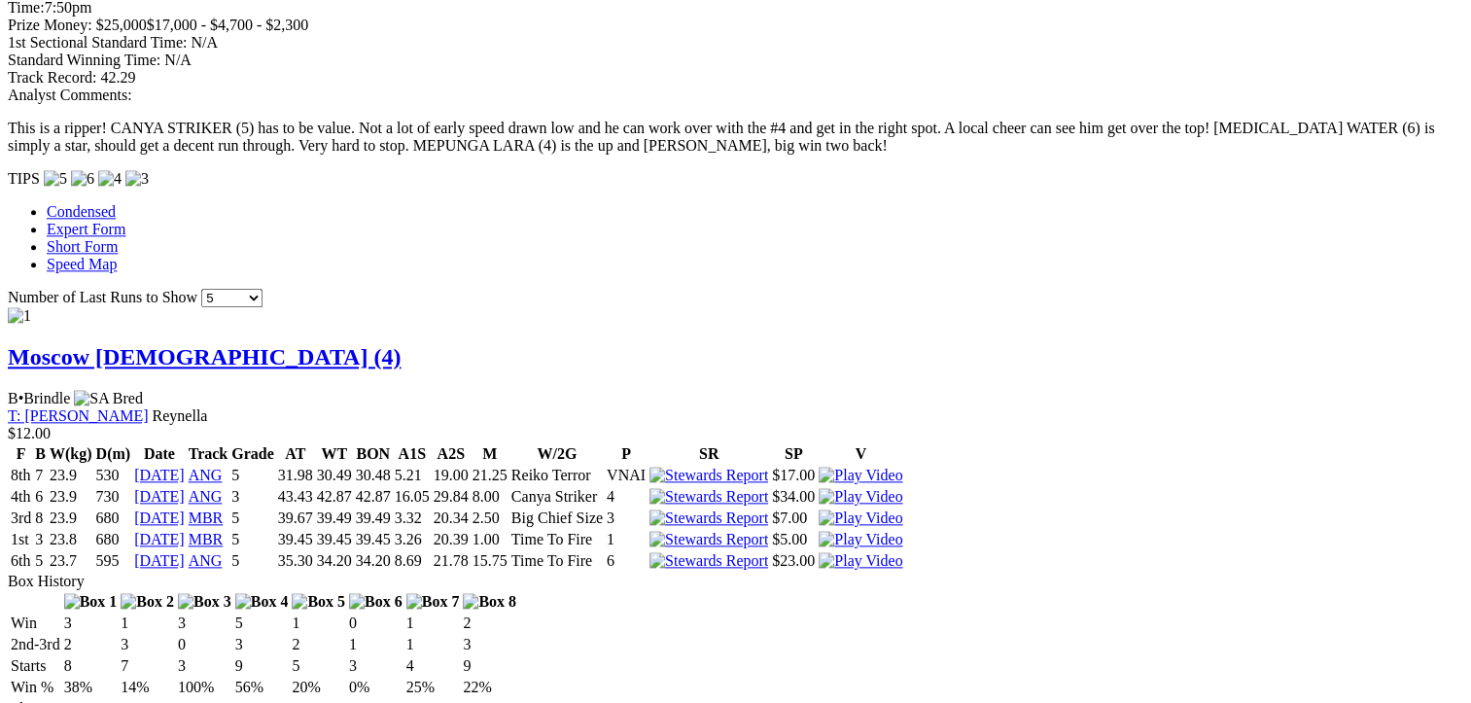
scroll to position [2236, 0]
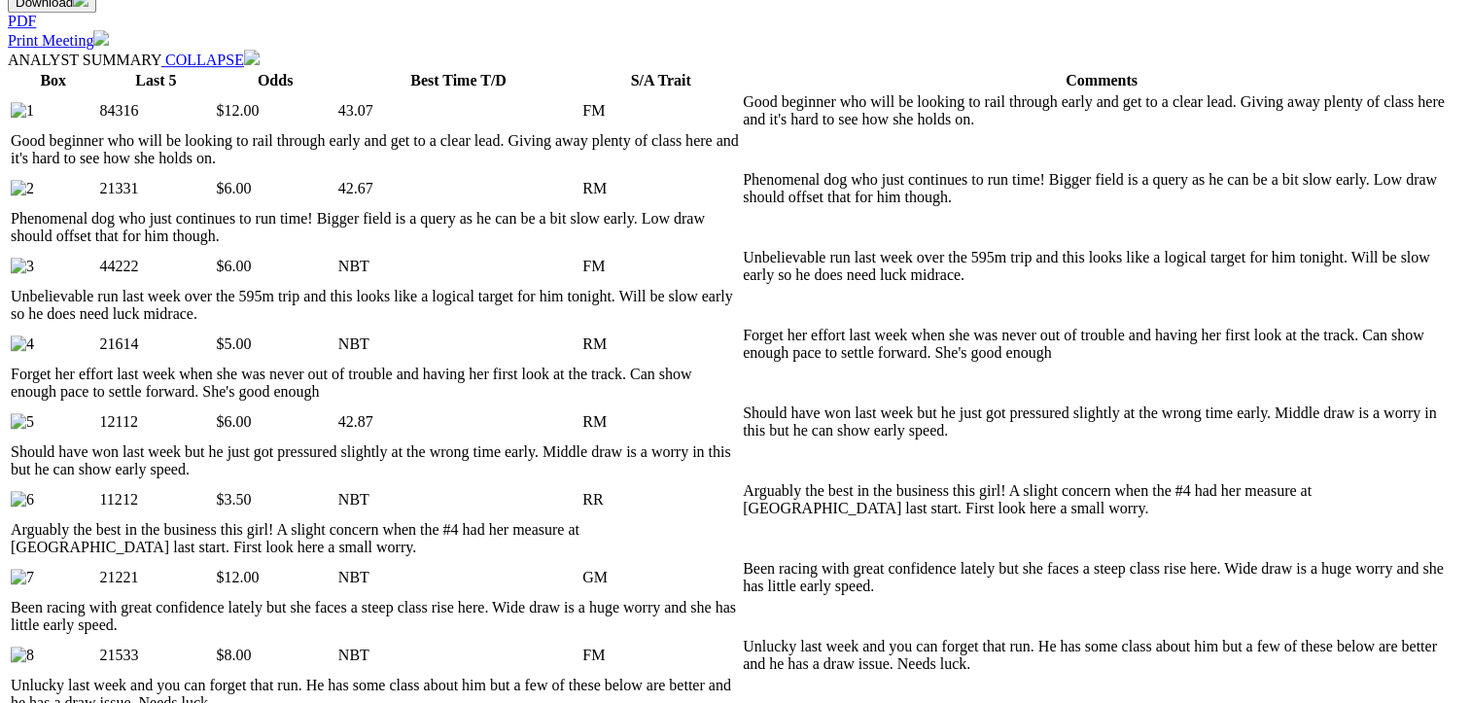
scroll to position [1361, 0]
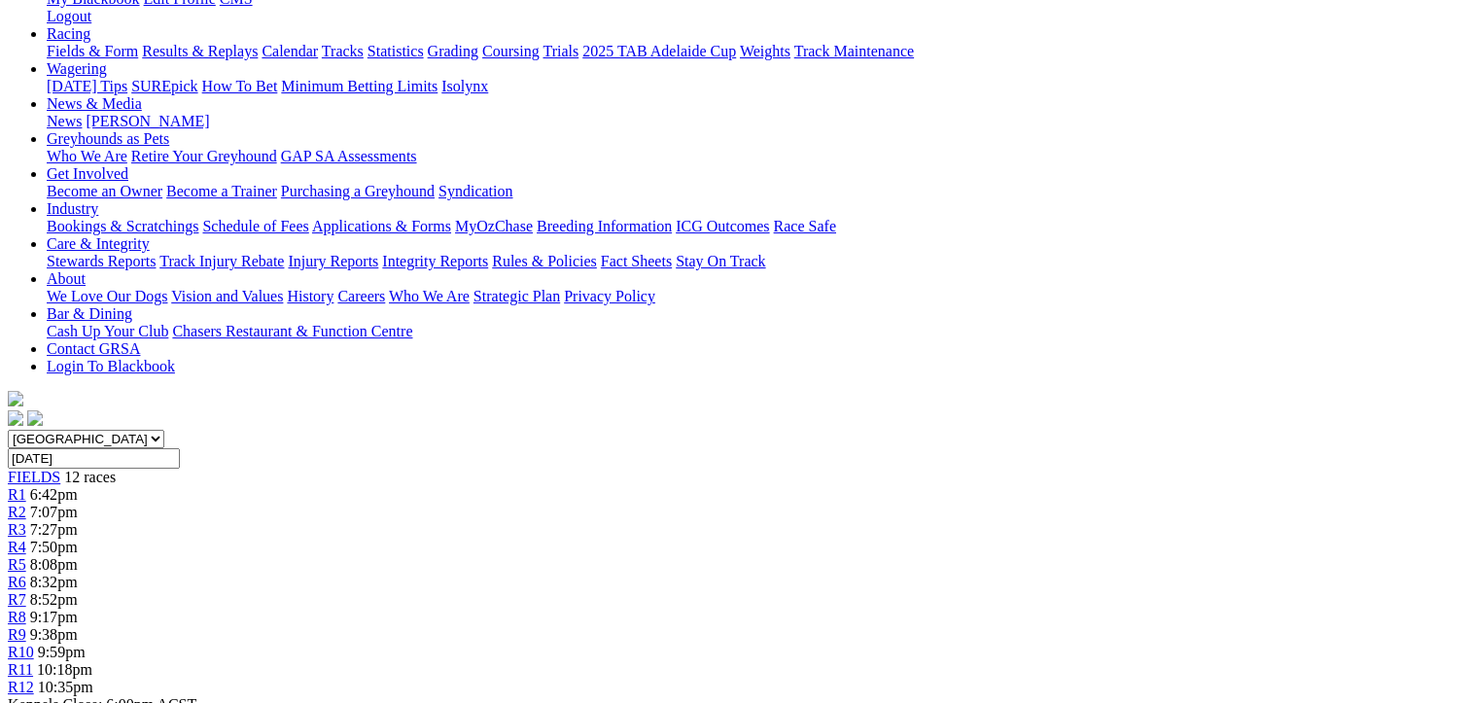
scroll to position [0, 0]
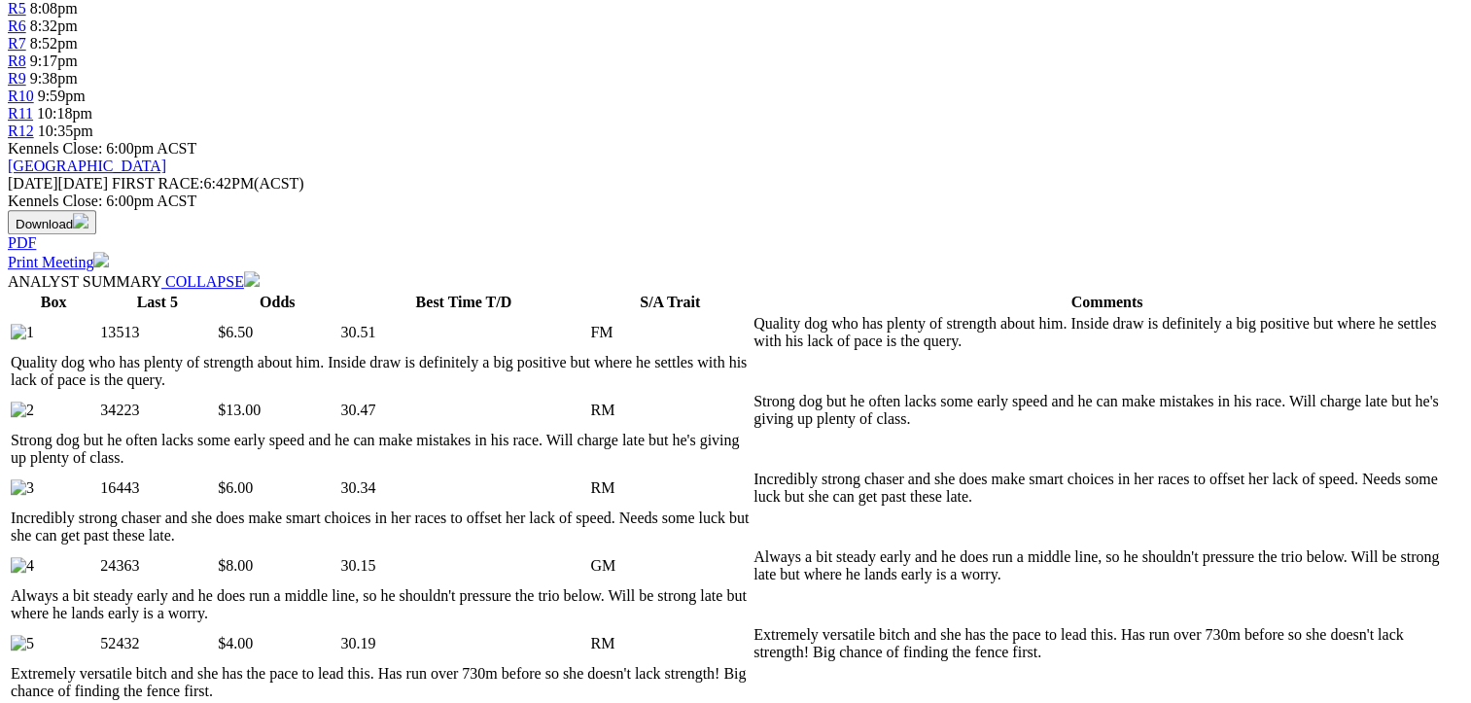
scroll to position [875, 0]
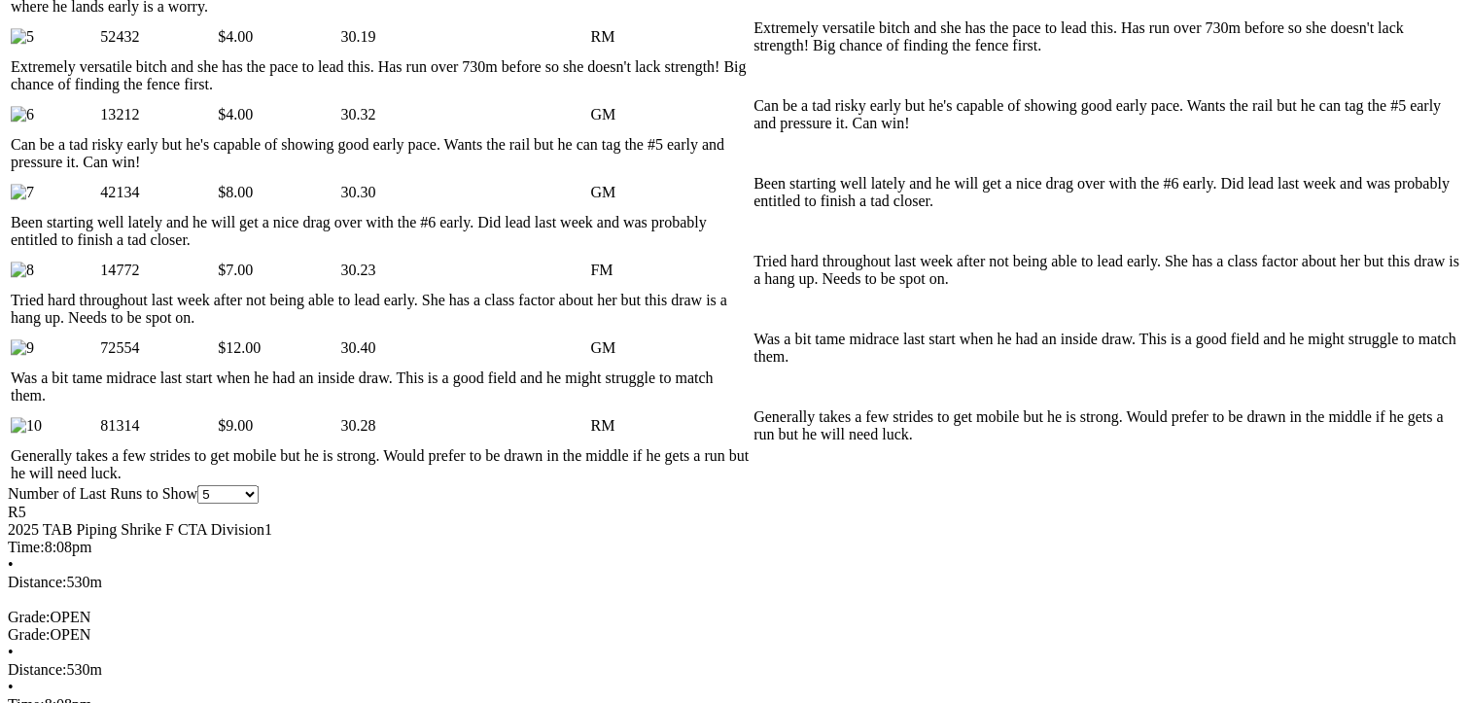
scroll to position [1458, 0]
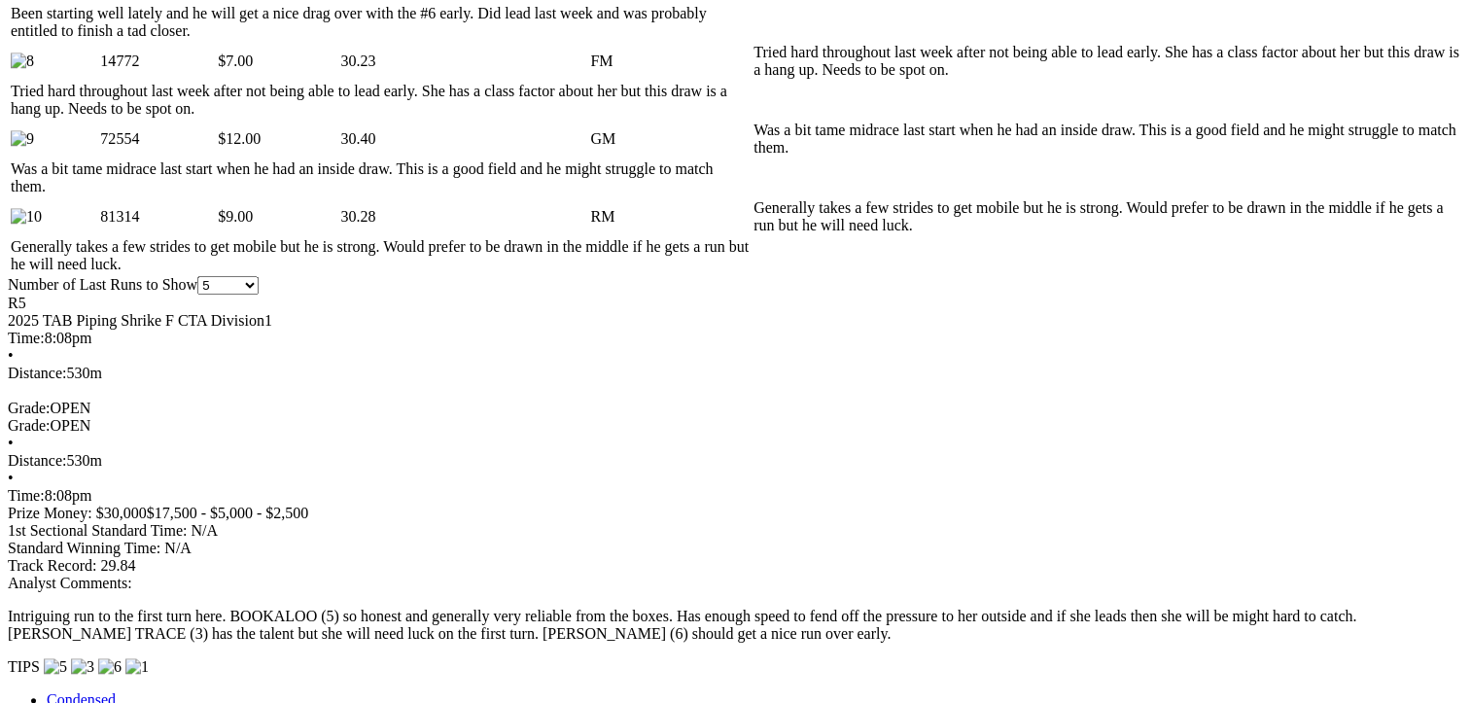
scroll to position [1750, 0]
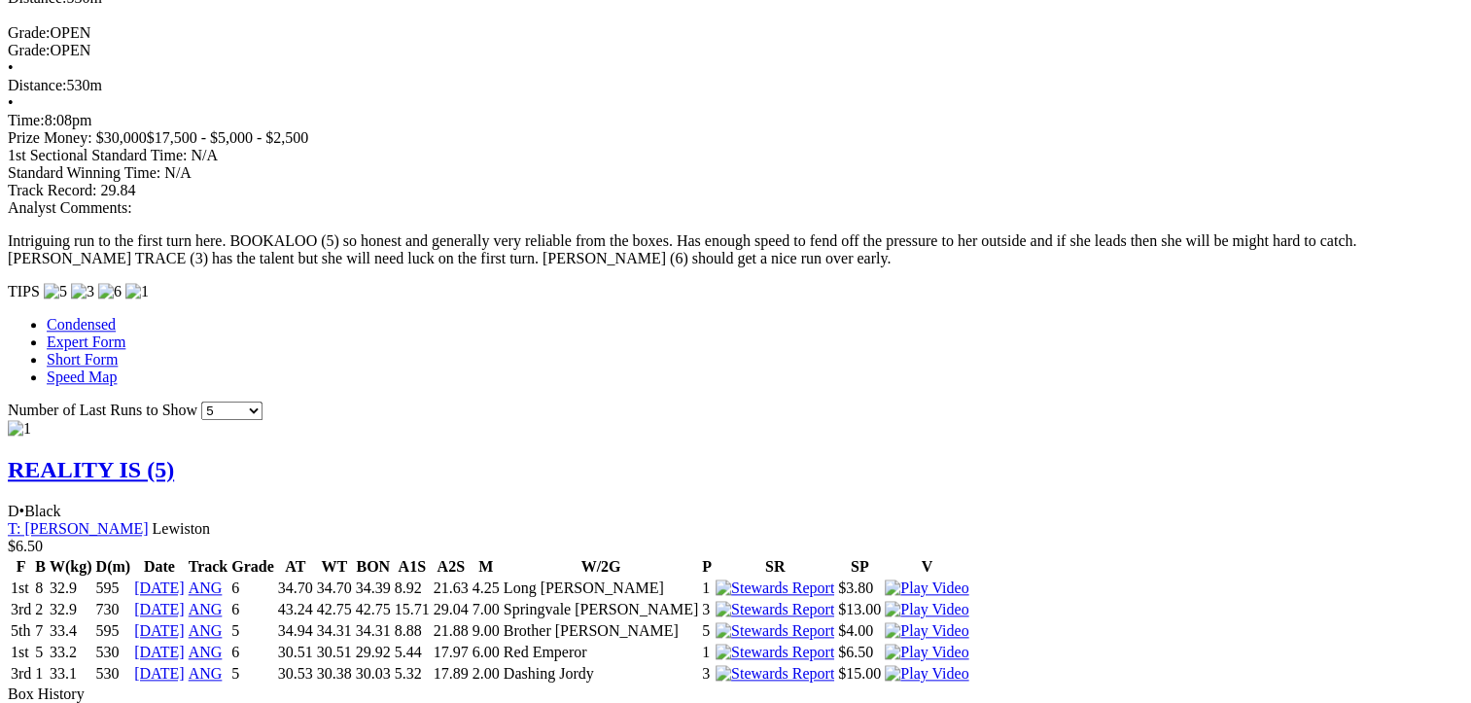
scroll to position [2041, 0]
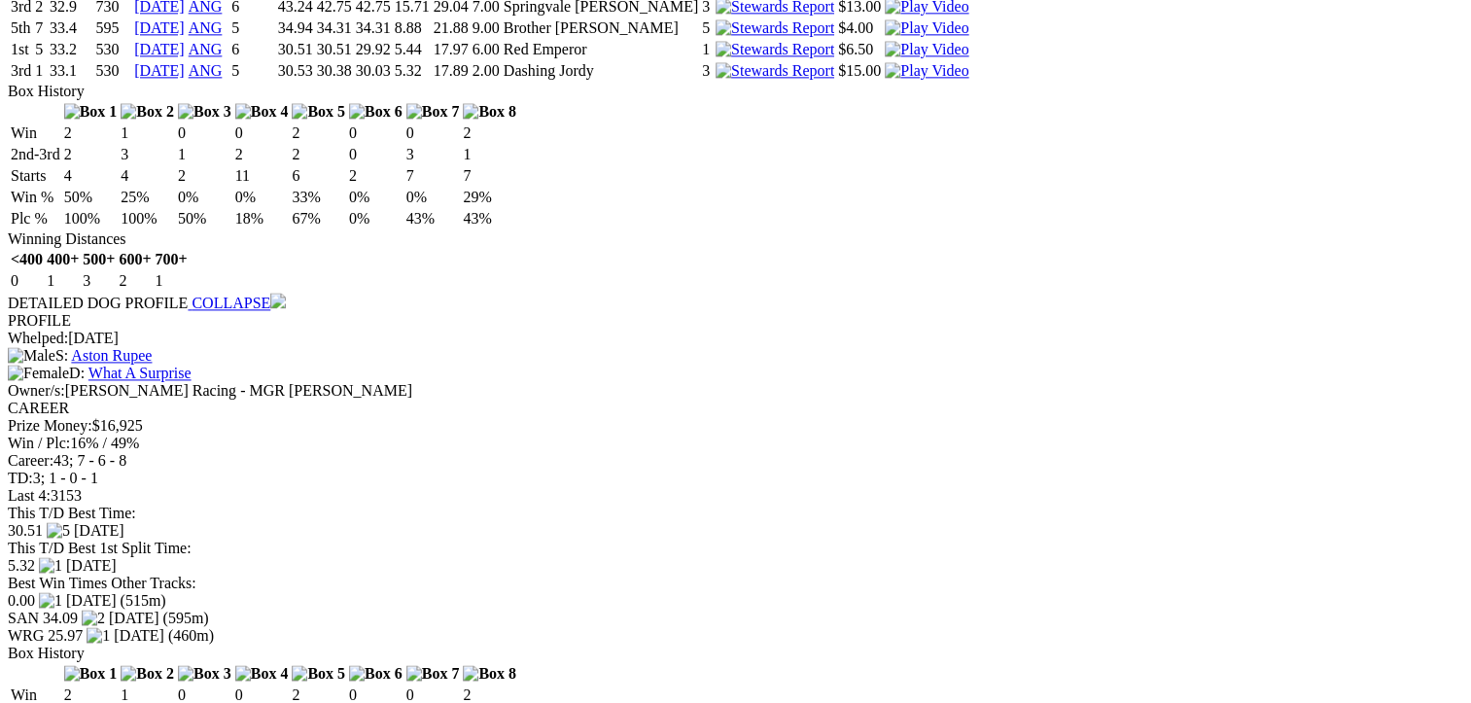
scroll to position [2722, 0]
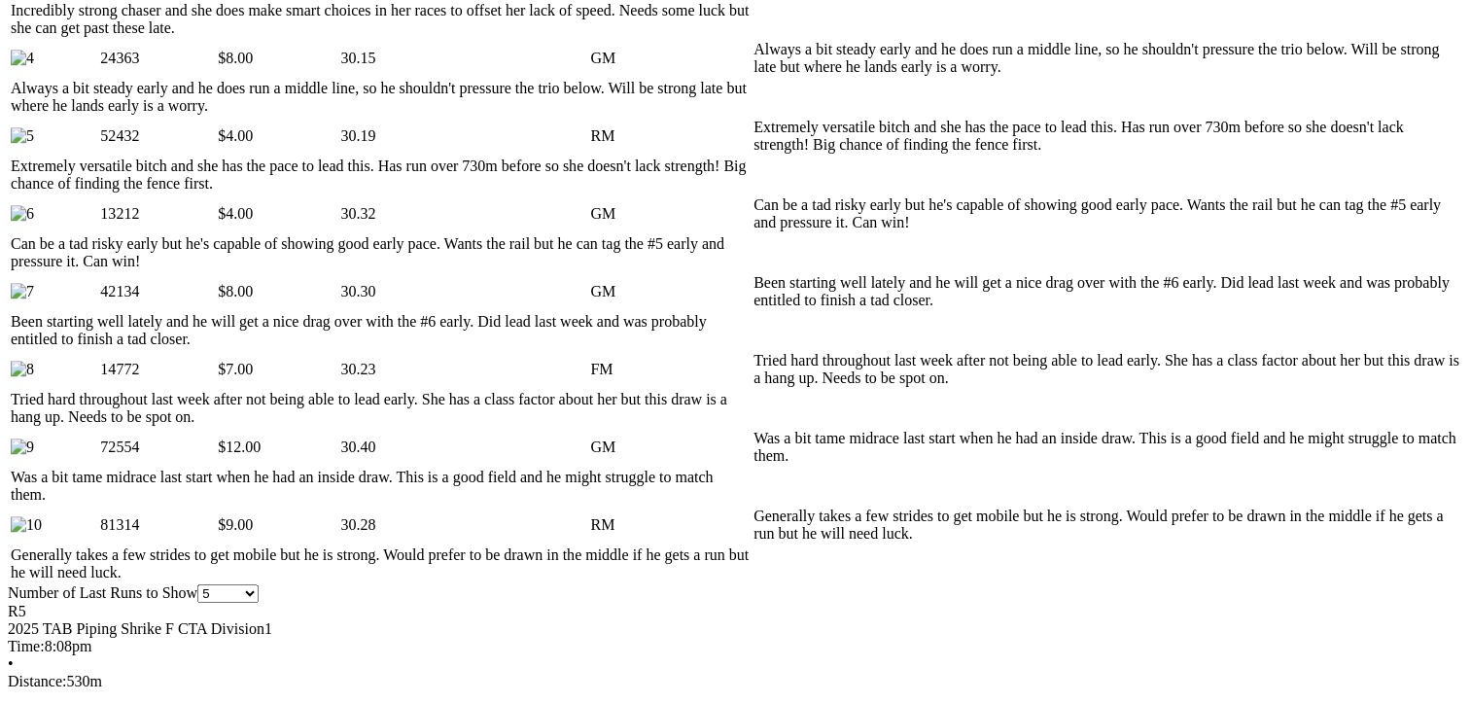
scroll to position [1458, 0]
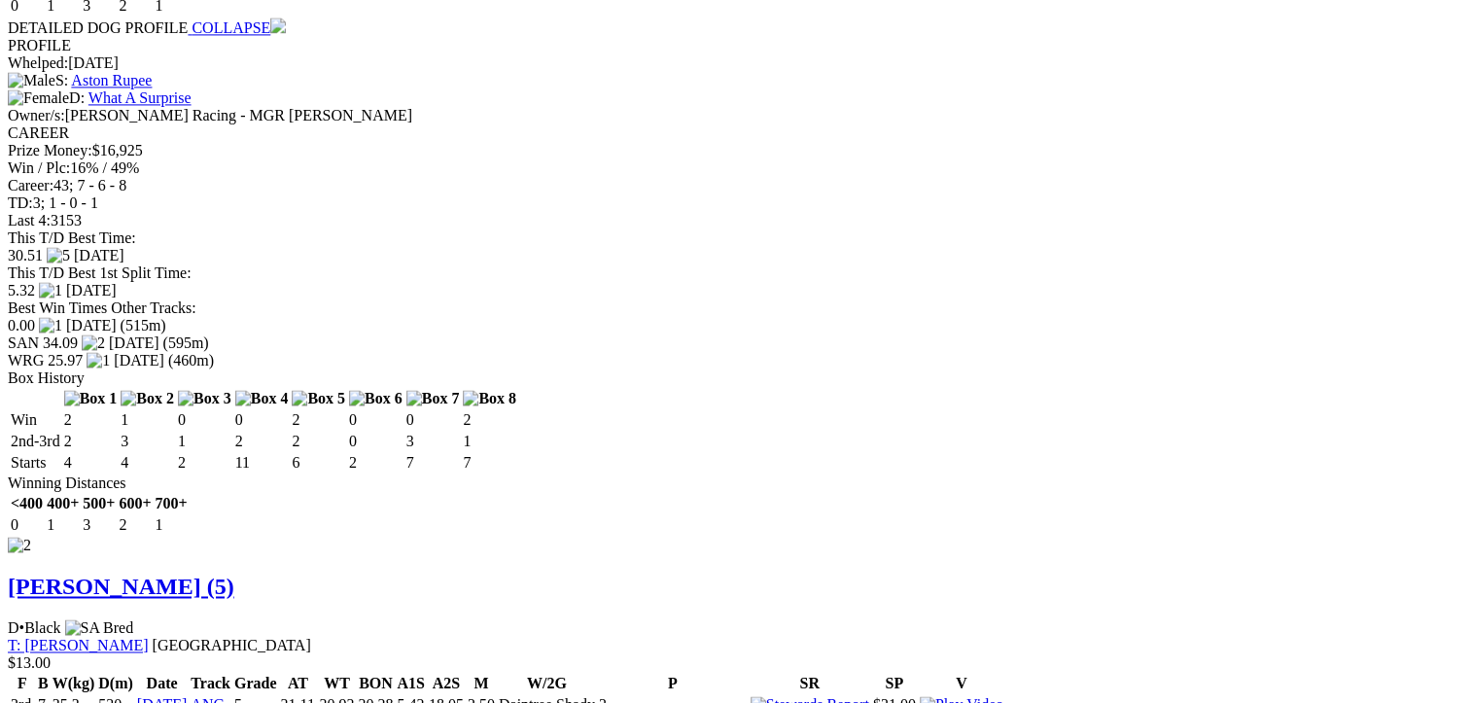
scroll to position [3208, 0]
